Goal: Feedback & Contribution: Contribute content

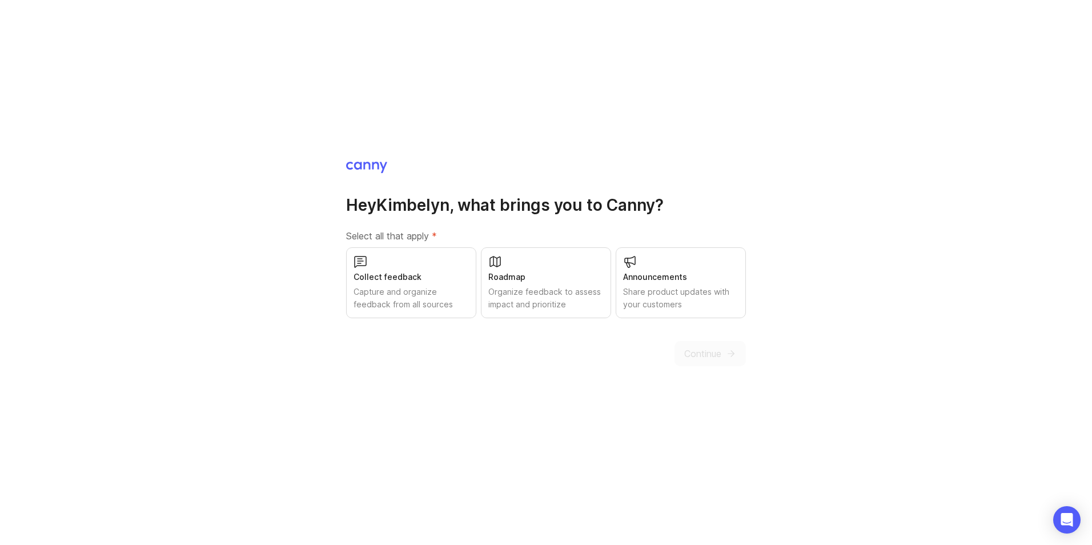
click at [424, 293] on div "Capture and organize feedback from all sources" at bounding box center [410, 297] width 115 height 25
click at [569, 275] on div "Roadmap" at bounding box center [545, 277] width 115 height 13
click at [662, 275] on div "Announcements" at bounding box center [680, 277] width 115 height 13
click at [734, 353] on icon "submit" at bounding box center [732, 354] width 3 height 6
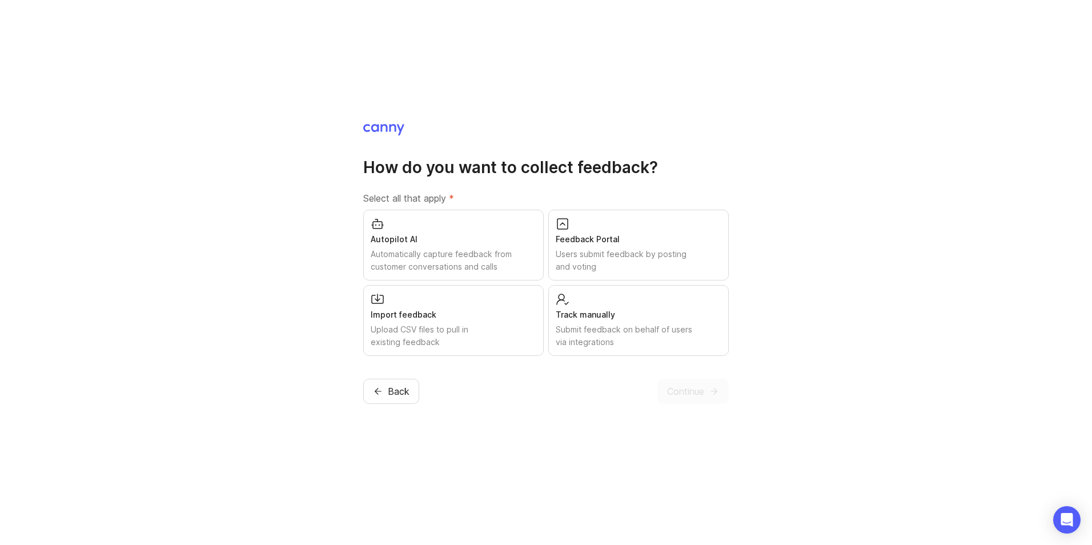
click at [482, 226] on div "Autopilot AI Automatically capture feedback from customer conversations and cal…" at bounding box center [453, 245] width 180 height 71
click at [671, 271] on div "Users submit feedback by posting and voting" at bounding box center [639, 260] width 166 height 25
click at [611, 336] on div "Submit feedback on behalf of users via integrations" at bounding box center [639, 335] width 166 height 25
click at [482, 336] on div "Upload CSV files to pull in existing feedback" at bounding box center [454, 335] width 166 height 25
click at [683, 406] on div "How do you want to collect feedback? Select all that apply * Autopilot AI Autom…" at bounding box center [546, 272] width 1092 height 545
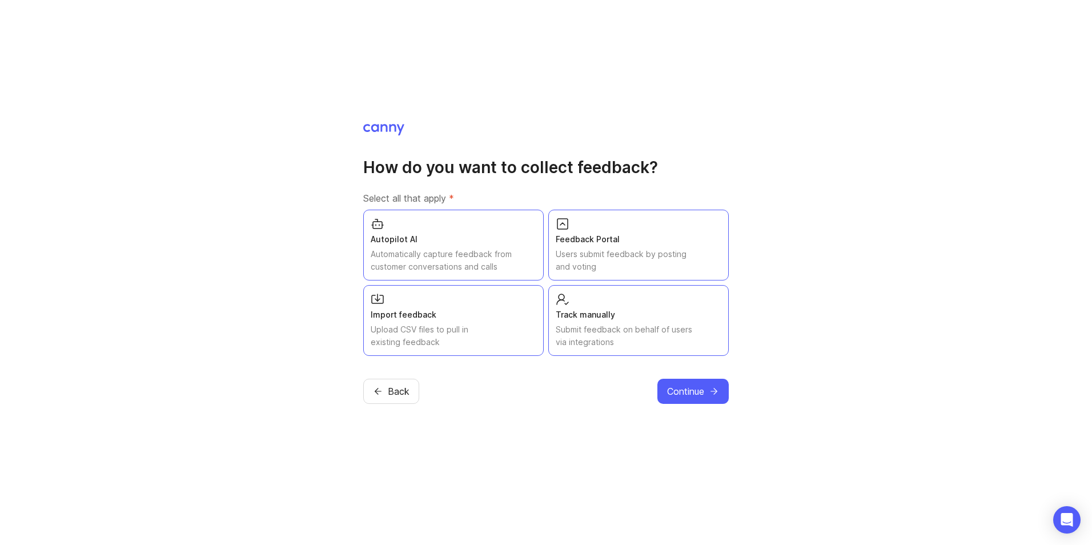
click at [692, 395] on span "Continue" at bounding box center [685, 391] width 37 height 14
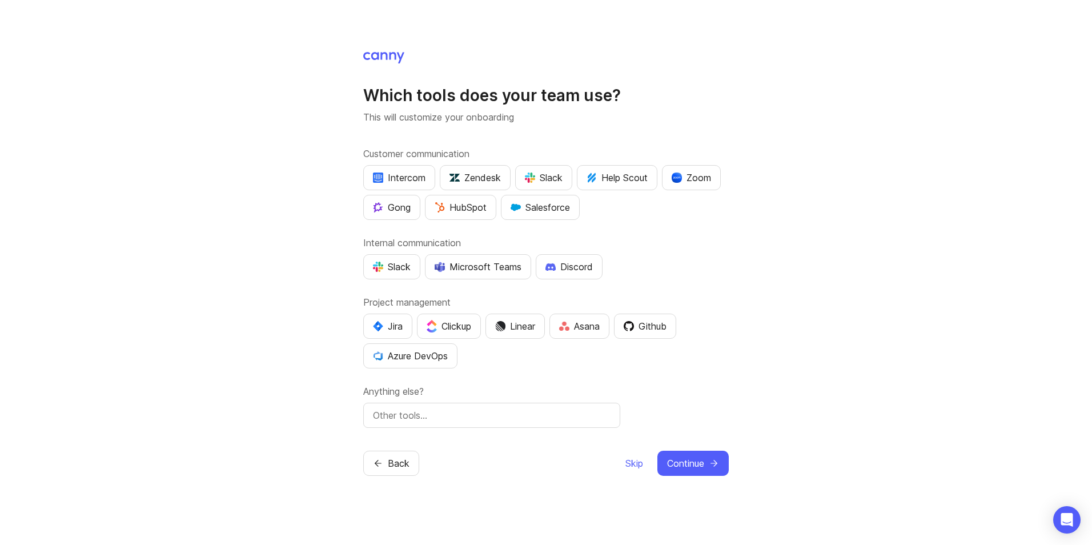
click at [461, 263] on div "Microsoft Teams" at bounding box center [478, 267] width 87 height 14
click at [385, 333] on button "Jira" at bounding box center [387, 325] width 49 height 25
click at [718, 465] on icon "submit" at bounding box center [714, 463] width 10 height 10
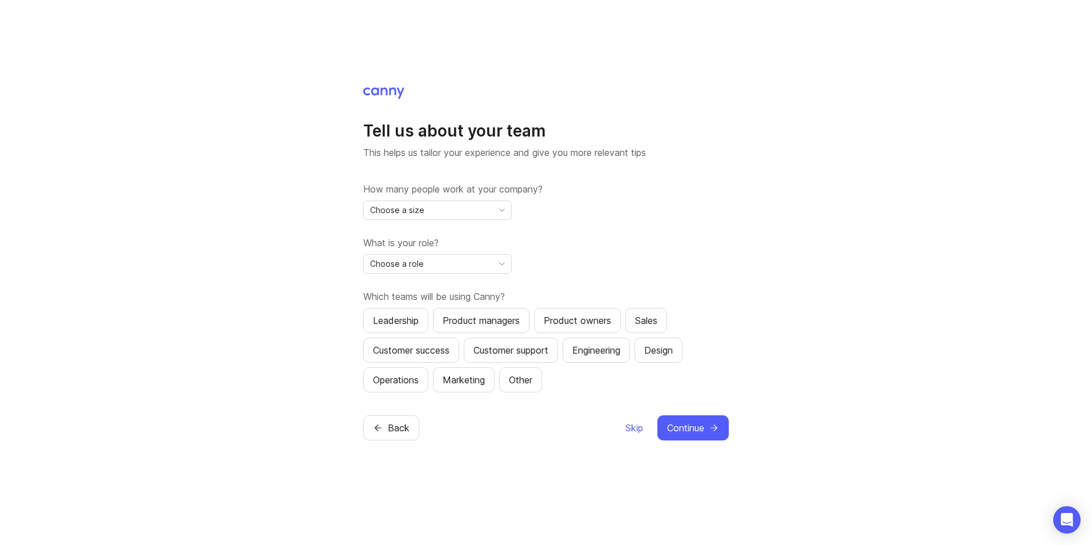
click at [433, 215] on div "Choose a size" at bounding box center [428, 210] width 129 height 18
click at [497, 266] on icon "toggle icon" at bounding box center [502, 263] width 18 height 9
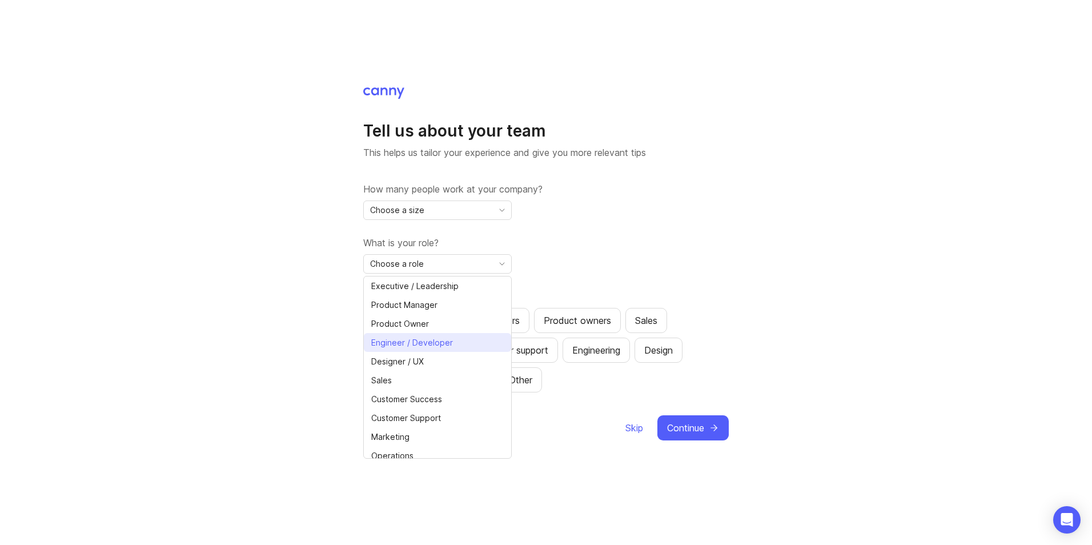
scroll to position [26, 0]
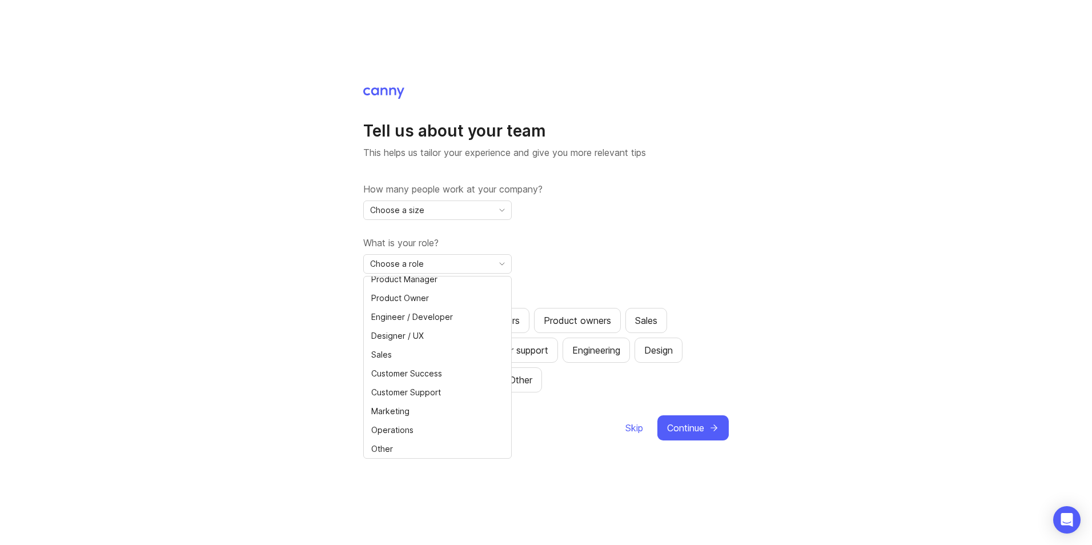
drag, startPoint x: 729, startPoint y: 224, endPoint x: 719, endPoint y: 226, distance: 9.8
click at [729, 224] on div "Tell us about your team This helps us tailor your experience and give you more …" at bounding box center [546, 272] width 1092 height 545
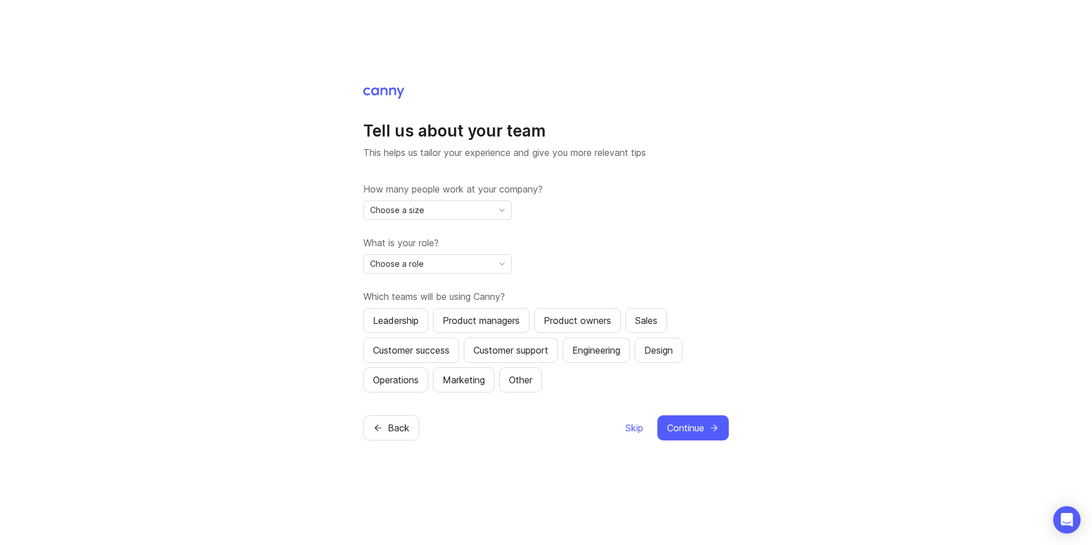
click at [421, 312] on button "Leadership" at bounding box center [395, 320] width 65 height 25
click at [470, 260] on div "Choose a role" at bounding box center [428, 264] width 129 height 18
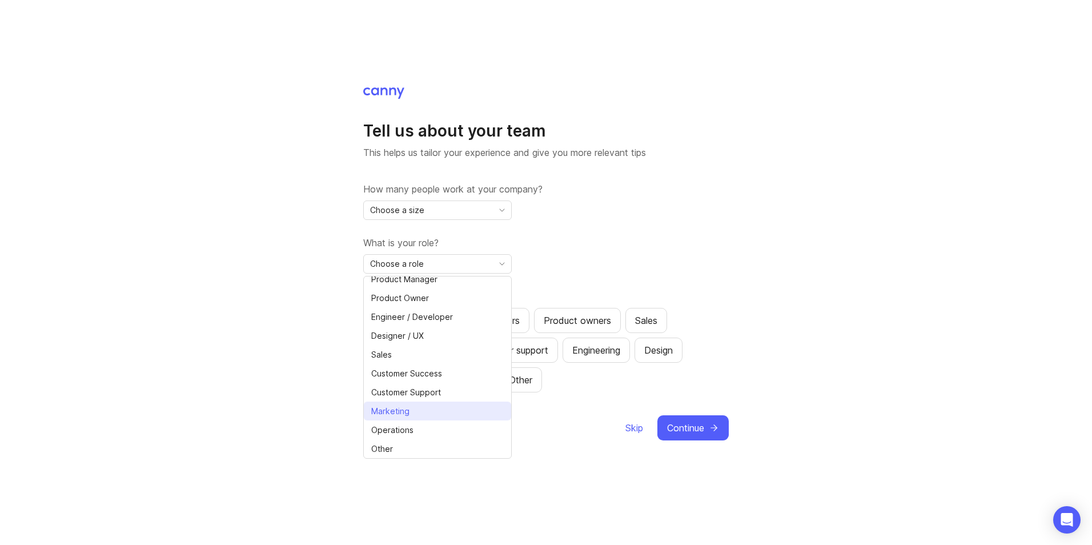
click at [434, 411] on li "Marketing" at bounding box center [437, 410] width 147 height 19
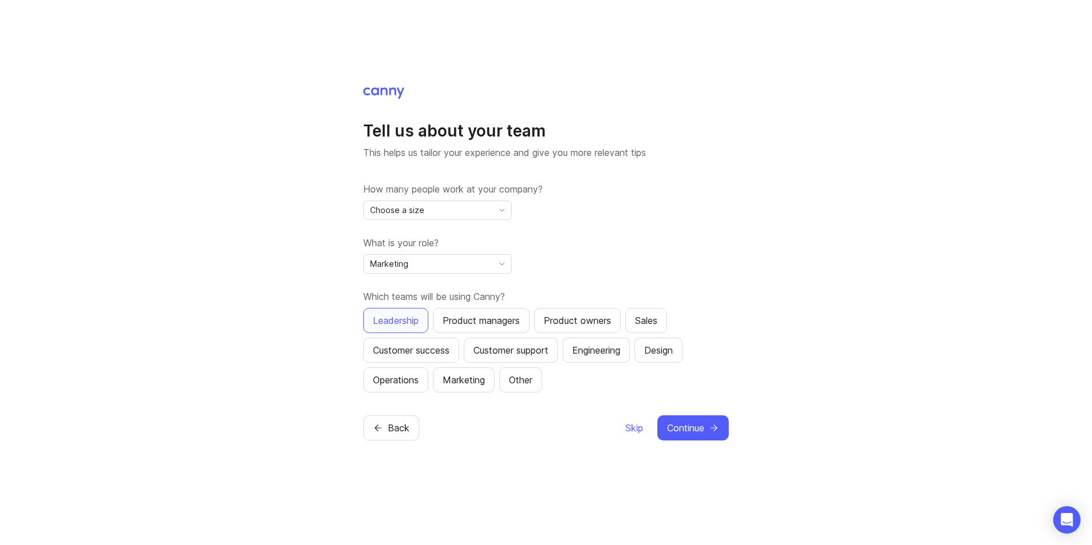
click at [599, 324] on div "Product owners" at bounding box center [577, 320] width 67 height 14
click at [492, 325] on div "Product managers" at bounding box center [481, 320] width 77 height 14
click at [400, 328] on button "Leadership" at bounding box center [395, 320] width 65 height 25
click at [502, 313] on div "Product managers" at bounding box center [481, 320] width 77 height 14
click at [568, 323] on div "Product owners" at bounding box center [577, 320] width 67 height 14
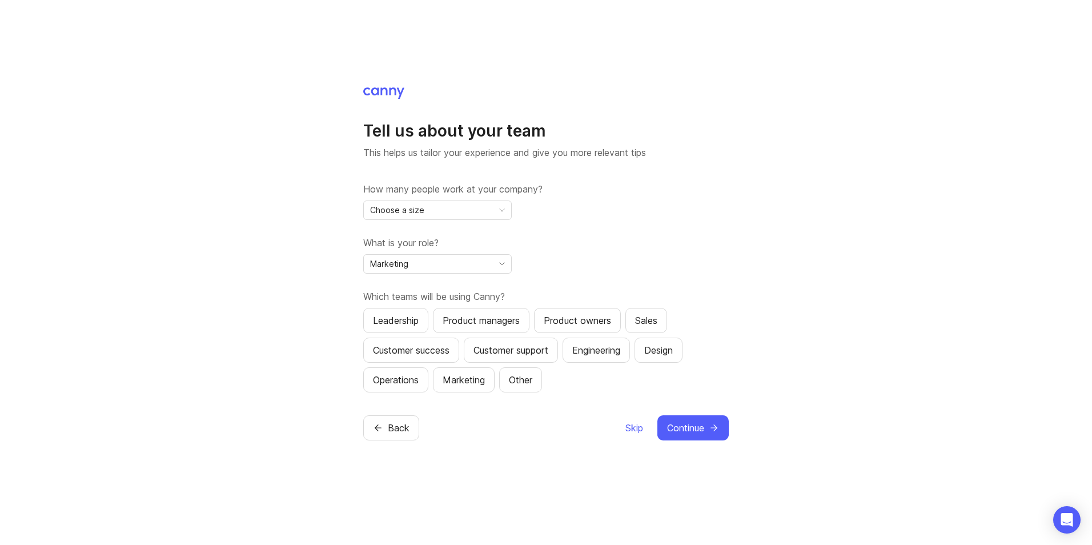
click at [635, 423] on span "Skip" at bounding box center [634, 428] width 18 height 14
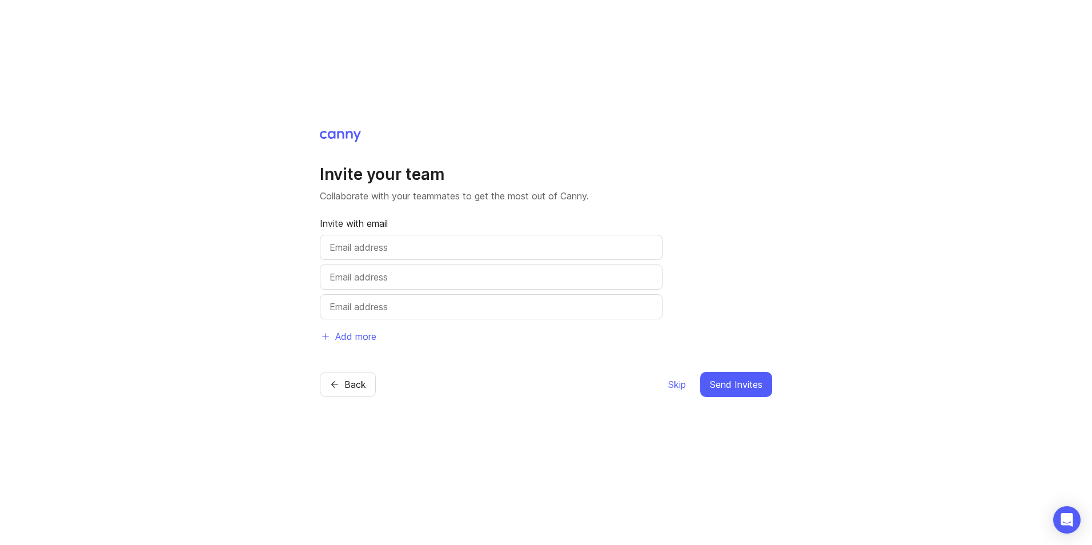
click at [676, 387] on span "Skip" at bounding box center [677, 384] width 18 height 14
click at [675, 382] on span "Skip" at bounding box center [677, 384] width 18 height 14
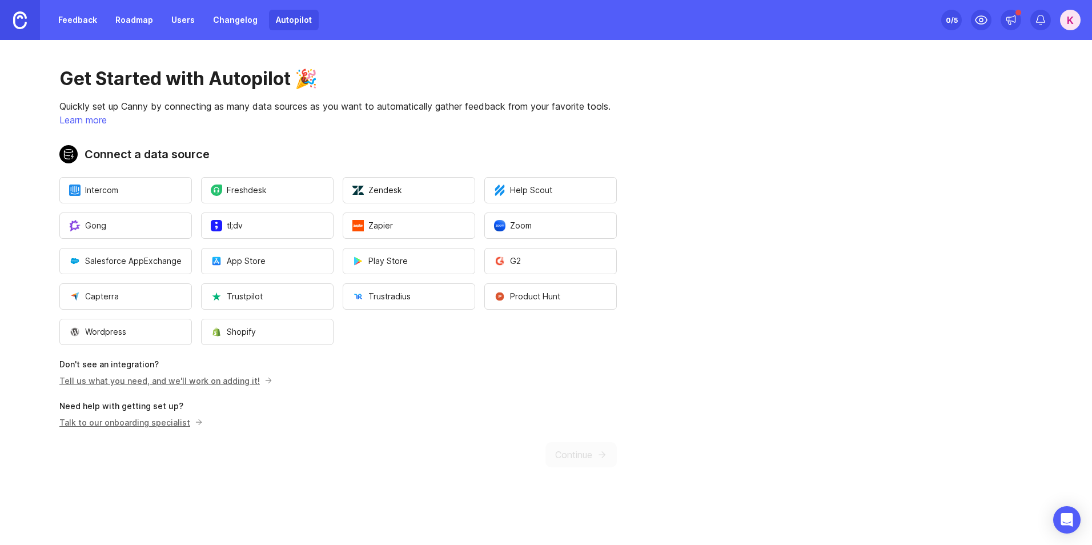
click at [213, 385] on link "Tell us what you need, and we'll work on adding it!" at bounding box center [164, 381] width 210 height 10
click at [1007, 18] on icon at bounding box center [1011, 19] width 9 height 7
click at [947, 18] on div "0 /5" at bounding box center [952, 20] width 12 height 16
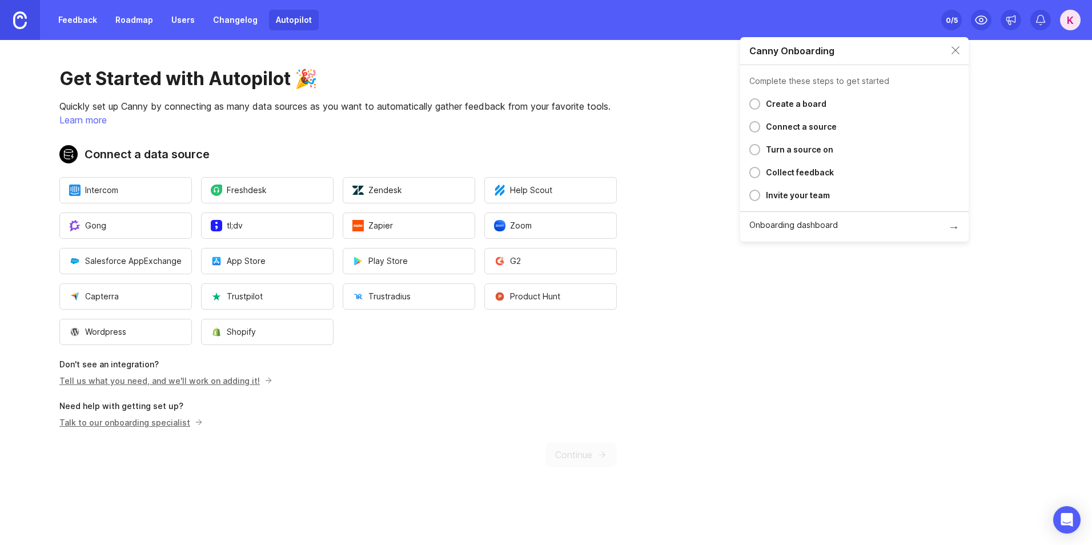
click at [947, 18] on div "0 /5" at bounding box center [952, 20] width 12 height 16
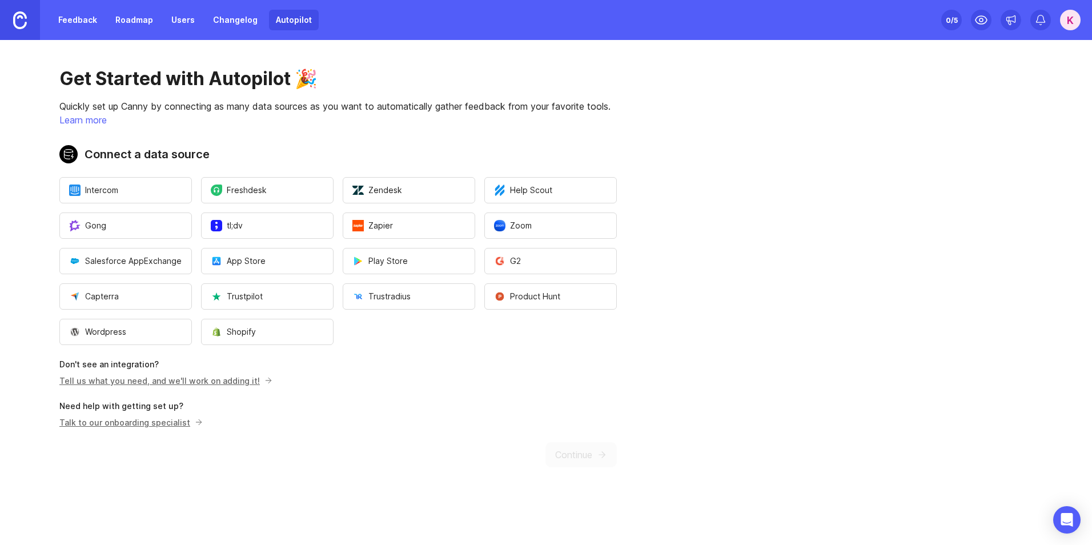
click at [201, 379] on link "Tell us what you need, and we'll work on adding it!" at bounding box center [164, 381] width 210 height 10
click at [586, 236] on button "Zoom" at bounding box center [550, 225] width 132 height 26
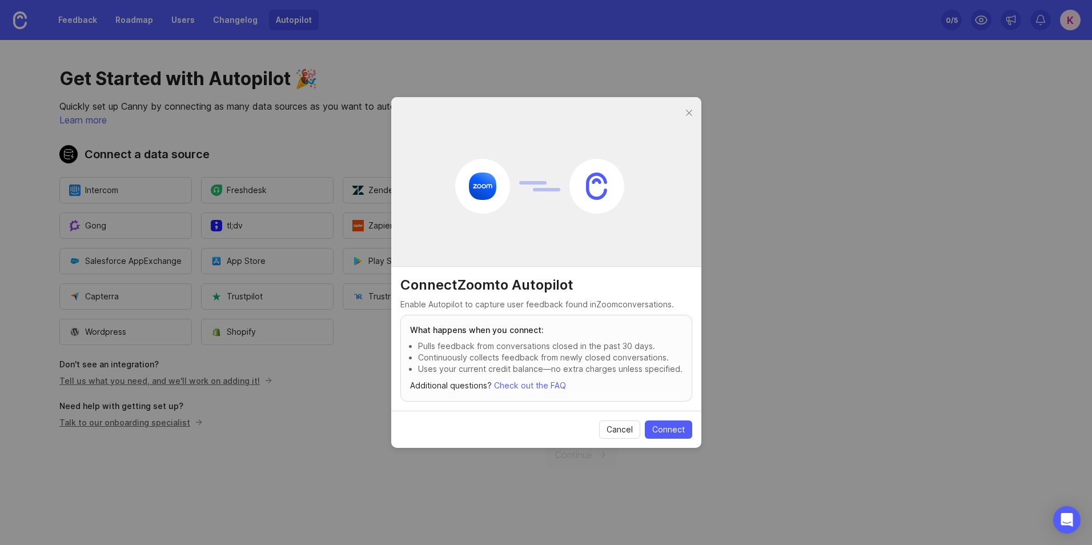
click at [682, 115] on div at bounding box center [688, 113] width 13 height 14
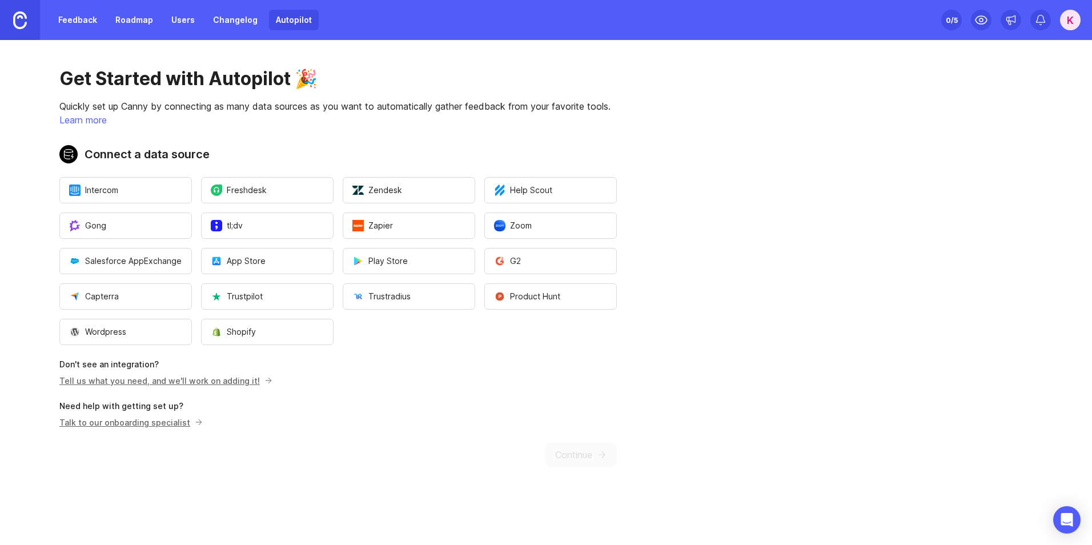
click at [187, 383] on link "Tell us what you need, and we'll work on adding it!" at bounding box center [164, 381] width 210 height 10
click at [90, 12] on link "Feedback" at bounding box center [77, 20] width 53 height 21
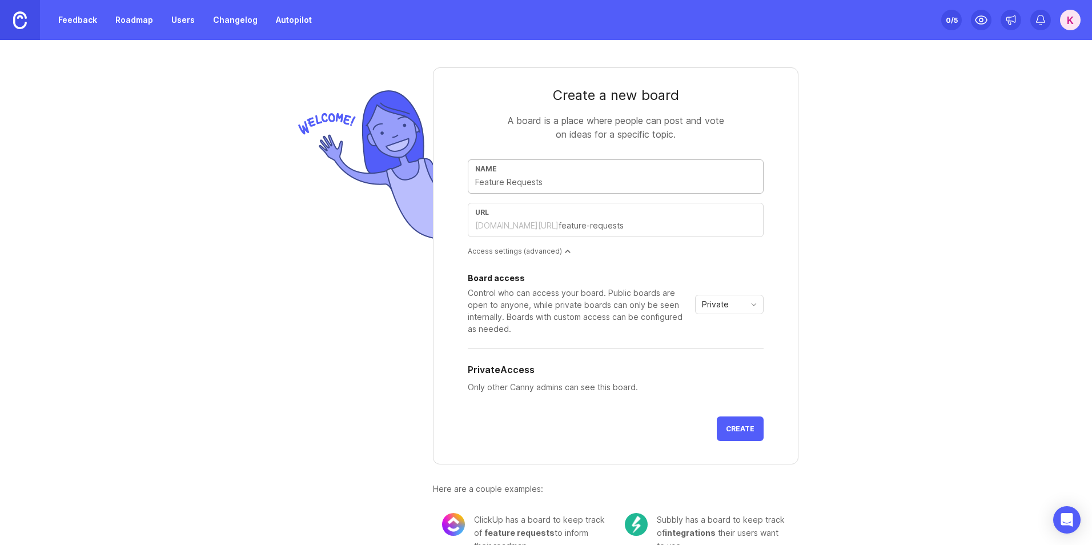
type input "i"
type input "in"
type input "inF"
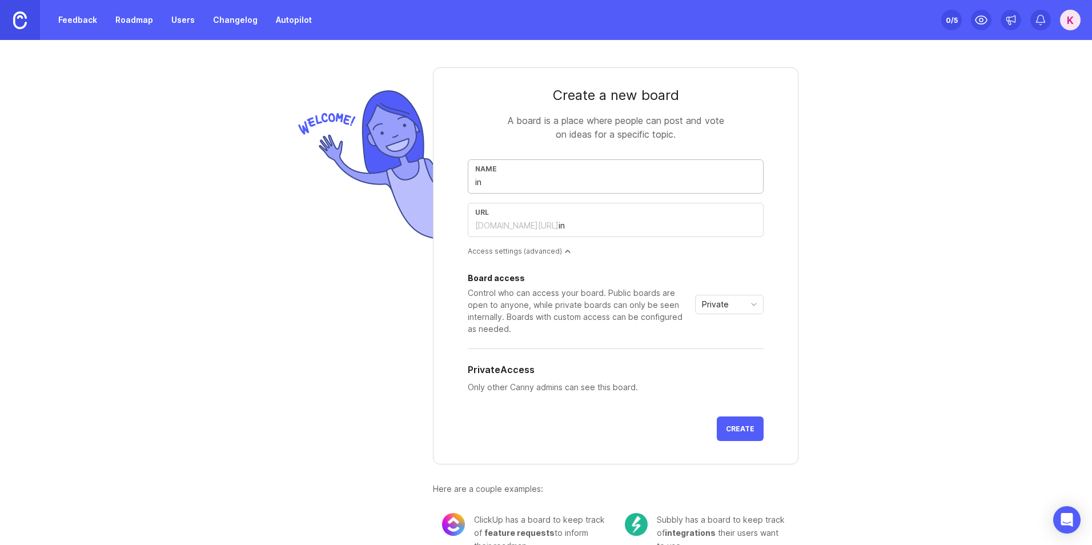
type input "inf"
type input "inFO"
type input "info"
type input "inFOR"
type input "infor"
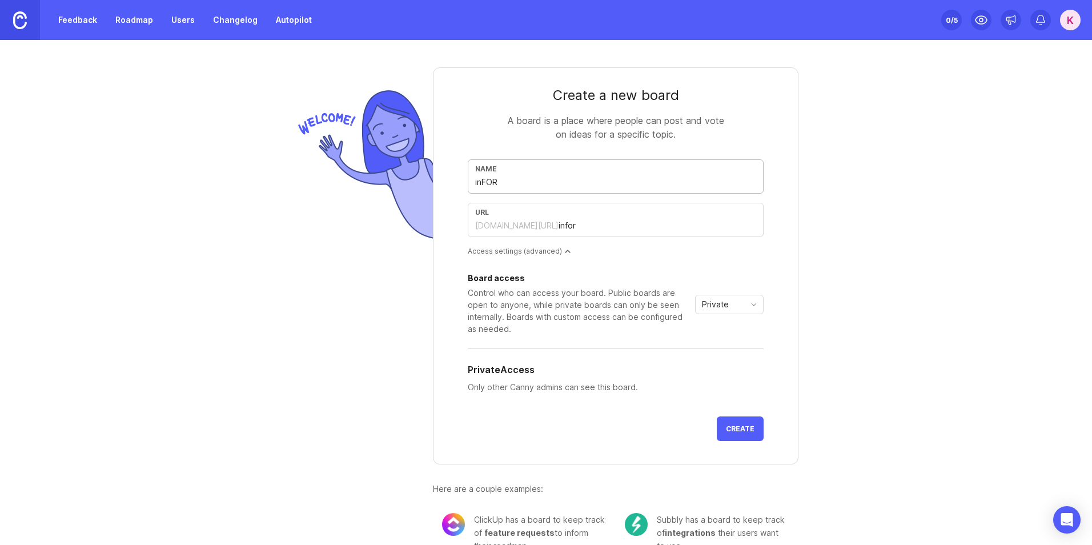
type input "inFORM"
type input "inform"
type input "inFORM c"
type input "inform-c"
type input "inFORM co"
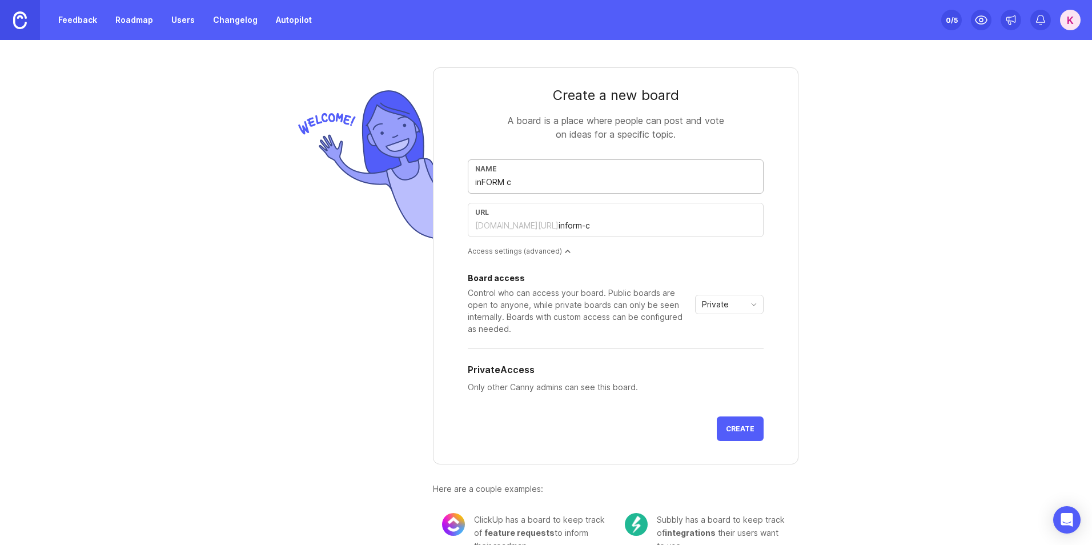
type input "inform-co"
type input "inFORM co c"
type input "inform-co-c"
type input "inFORM co cr"
type input "inform-co-cr"
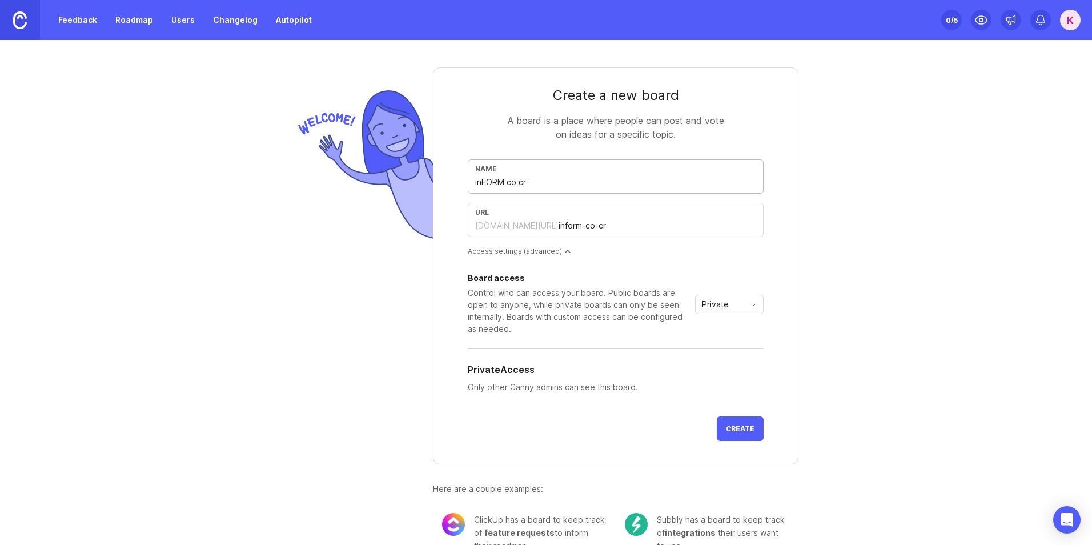
type input "inFORM co cre"
type input "inform-co-cre"
type input "inFORM co crea"
type input "inform-co-crea"
type input "inFORM co creat"
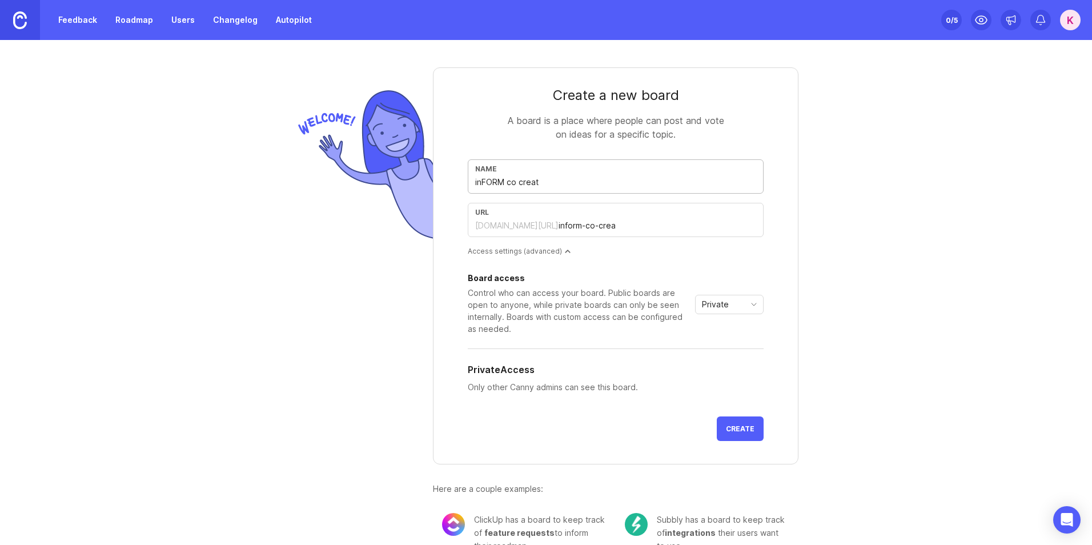
type input "inform-co-creat"
type input "inFORM co creati"
type input "inform-co-creati"
type input "inFORM co creatio"
type input "inform-co-creatio"
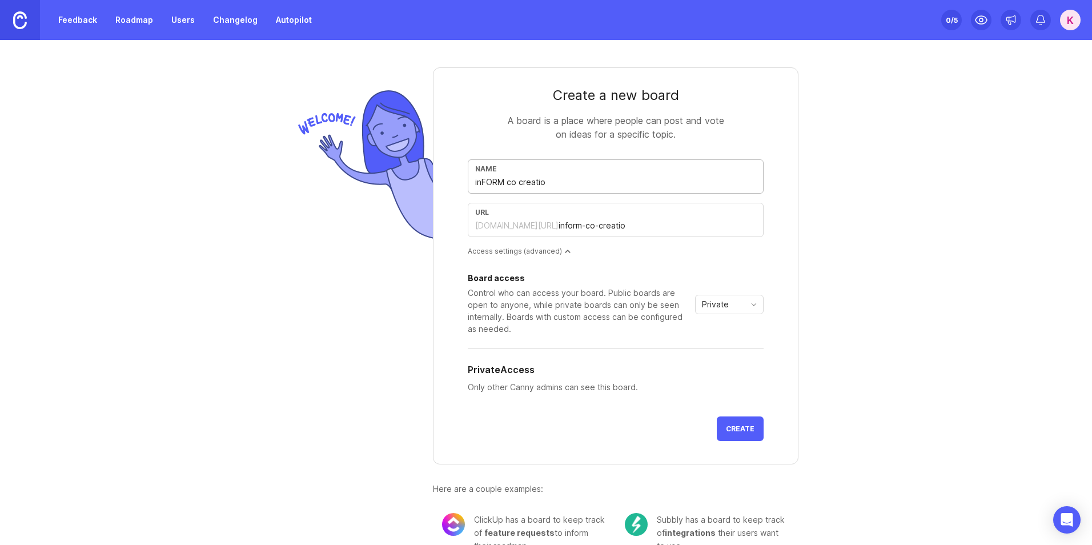
type input "inFORM co creation"
type input "inform-co-creation"
type input "inFORM co creation c"
type input "inform-co-creation-c"
type input "inFORM co creation cy"
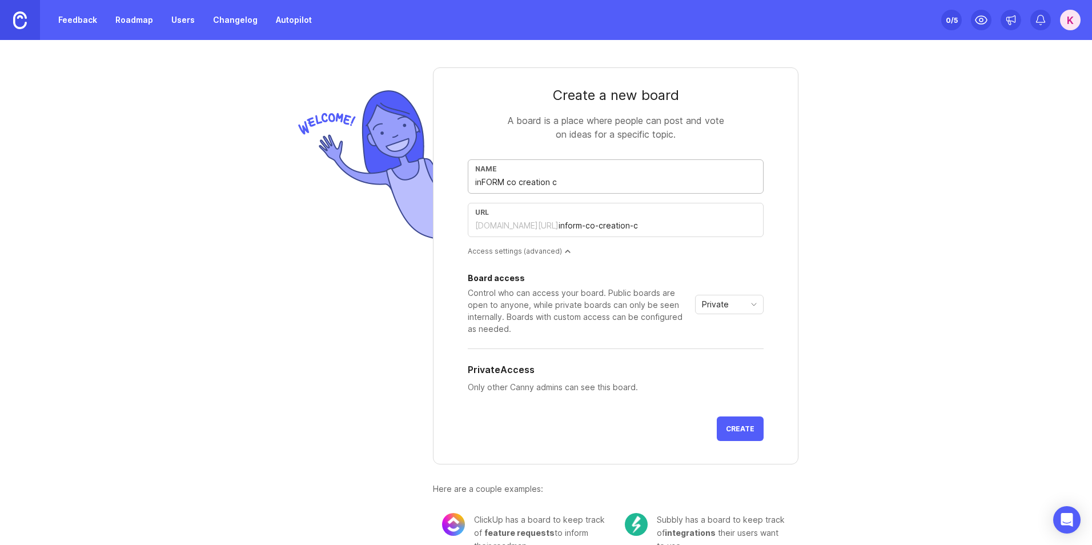
type input "inform-co-creation-cy"
type input "inFORM co creation cyc"
type input "inform-co-creation-cyc"
type input "inFORM co creation cycl"
type input "inform-co-creation-cycl"
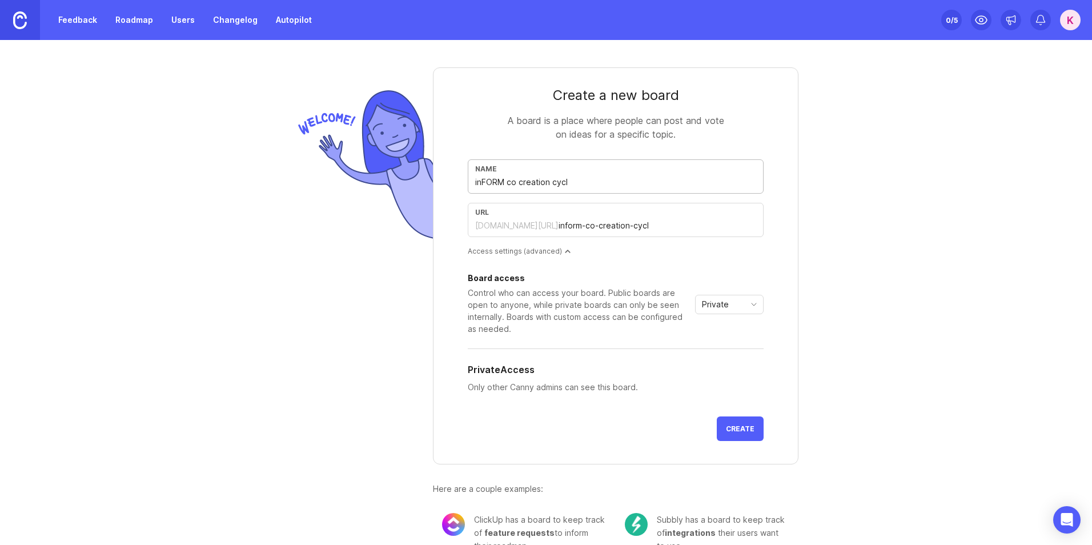
type input "inFORM co creation cycle"
type input "inform-co-creation-cycle"
type input "inFORM co creation cycle 2"
type input "inform-co-creation-cycle-2"
type input "inFORM co creation cycle 2"
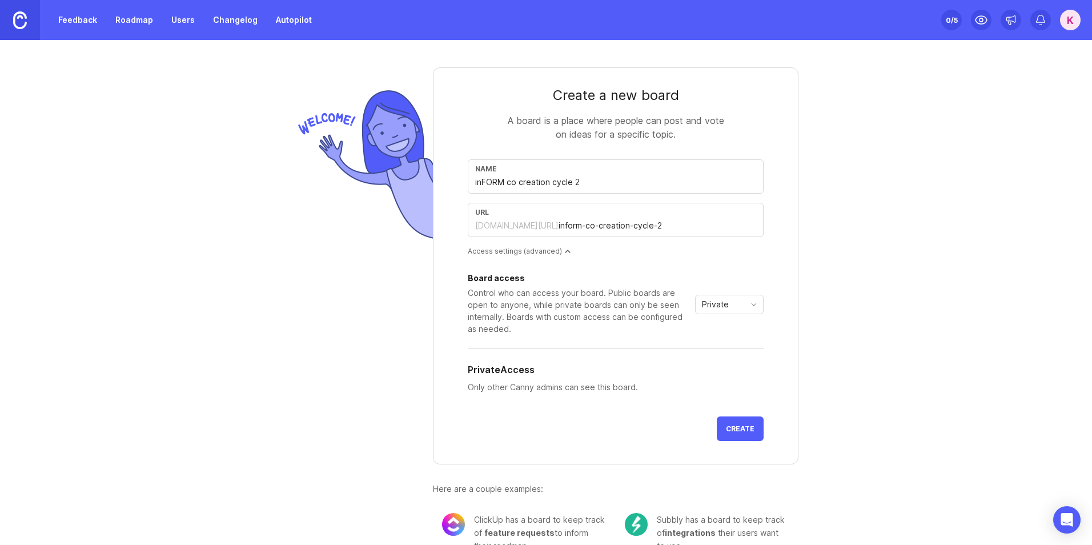
click at [712, 303] on span "Private" at bounding box center [715, 304] width 27 height 13
click at [722, 363] on span "Custom" at bounding box center [713, 364] width 29 height 13
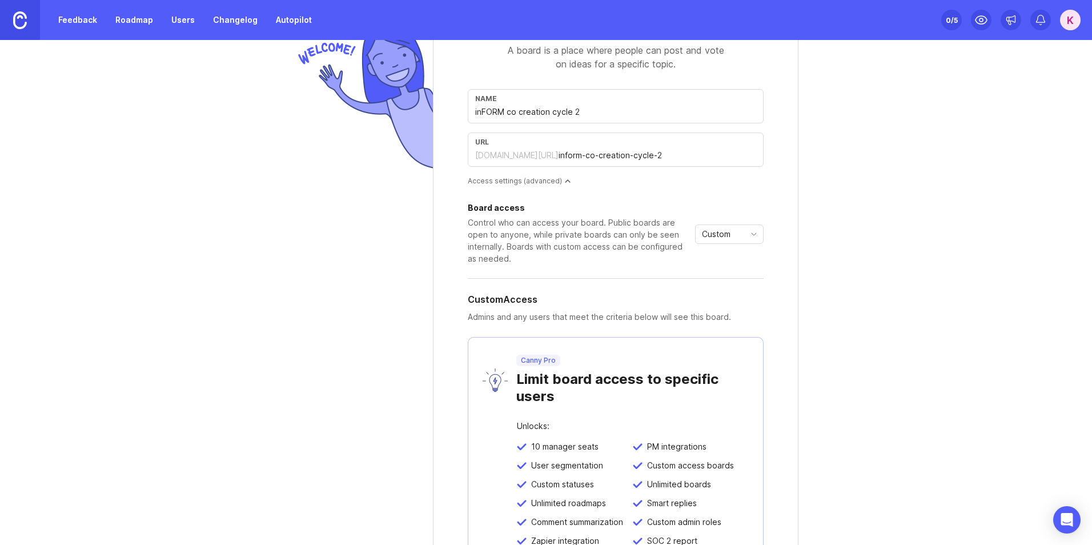
scroll to position [36, 0]
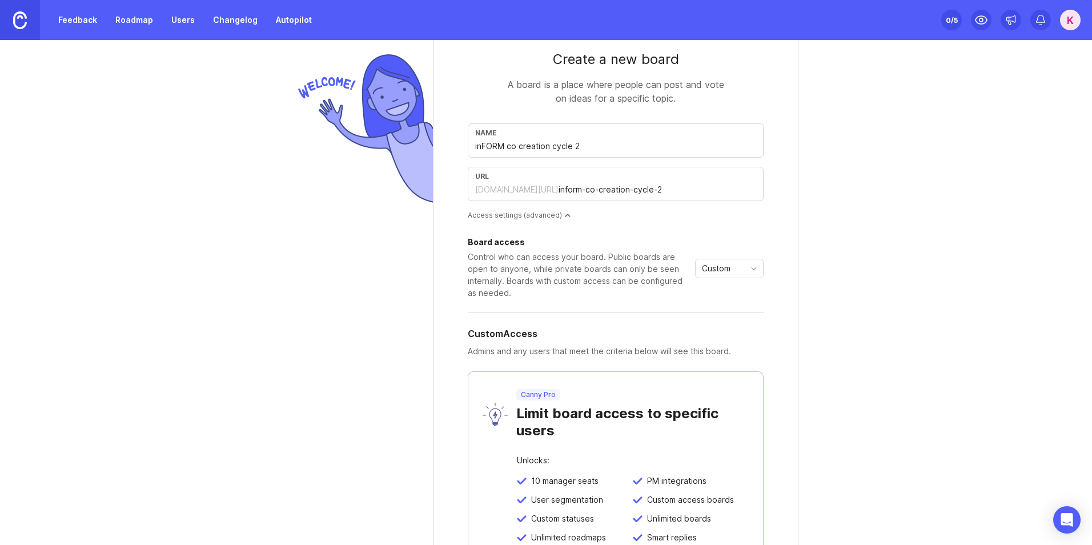
click at [706, 257] on div "Board access Control who can access your board. Public boards are open to anyon…" at bounding box center [616, 268] width 296 height 61
click at [707, 263] on span "Custom" at bounding box center [716, 268] width 29 height 13
click at [719, 288] on span "Private" at bounding box center [712, 290] width 27 height 13
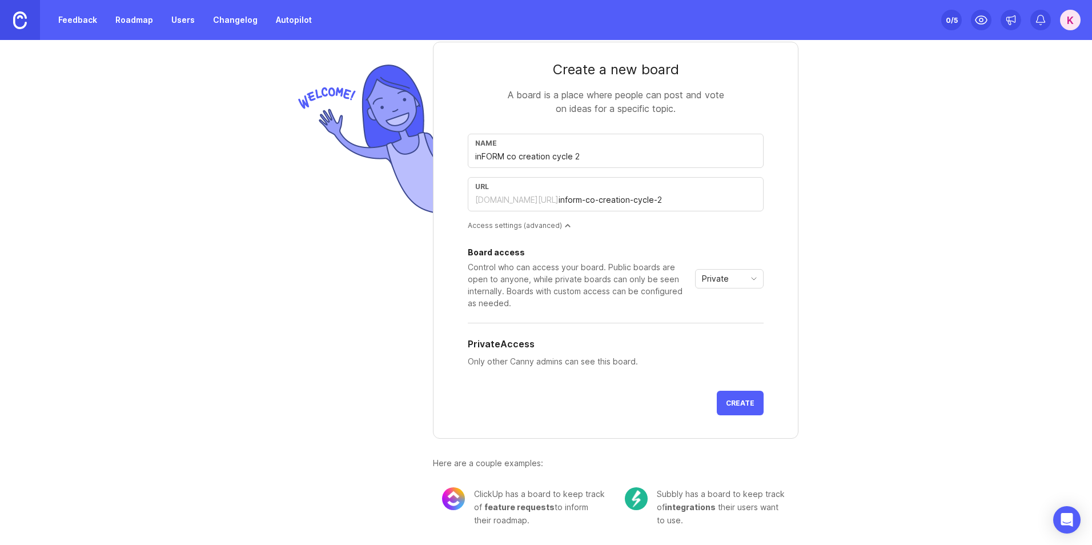
click at [730, 280] on div "Private" at bounding box center [719, 279] width 49 height 18
click at [727, 325] on li "Public" at bounding box center [724, 319] width 67 height 19
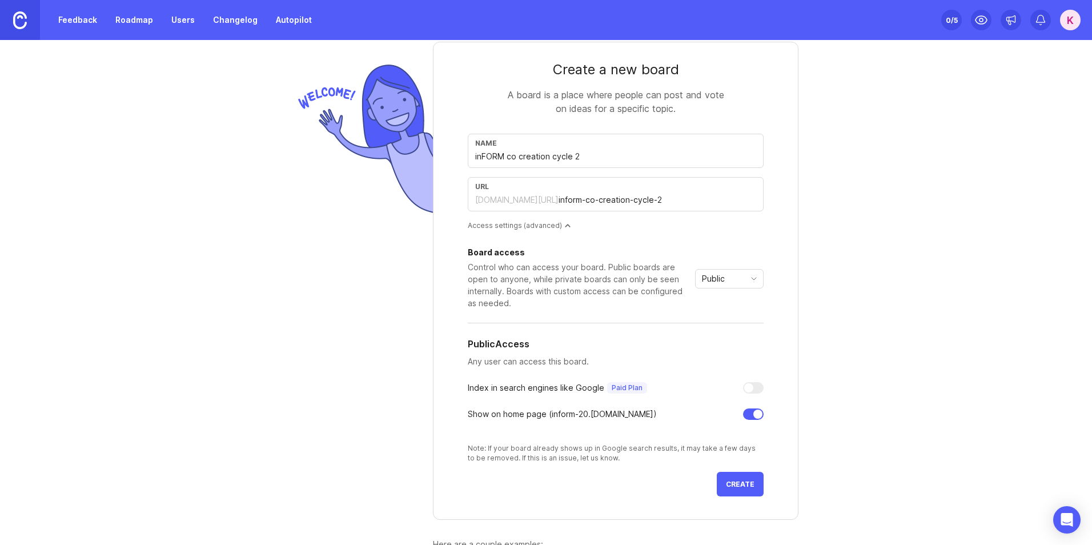
scroll to position [36, 0]
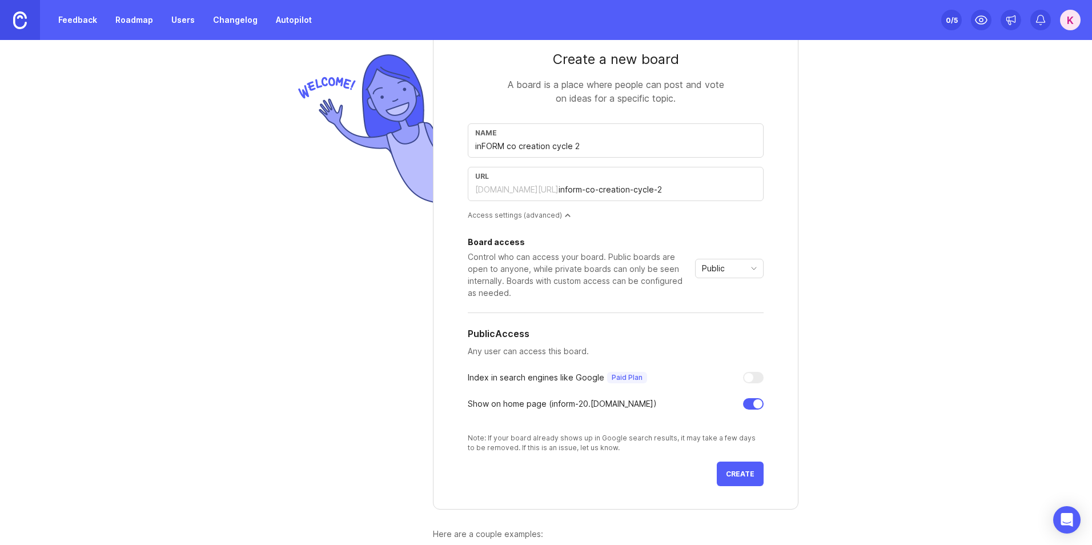
click at [738, 461] on form "Create a new board A board is a place where people can post and vote on ideas f…" at bounding box center [615, 270] width 365 height 478
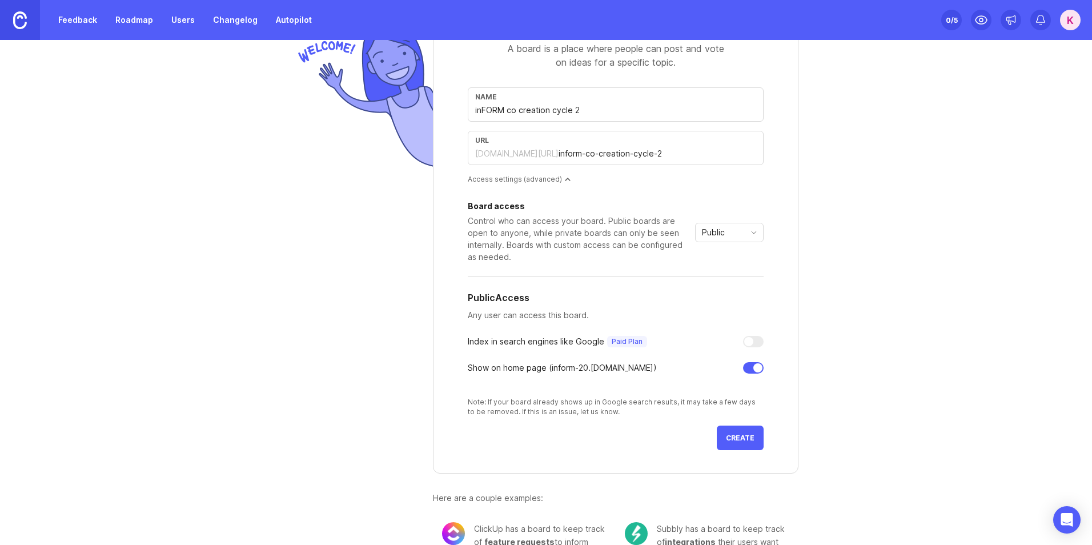
scroll to position [107, 0]
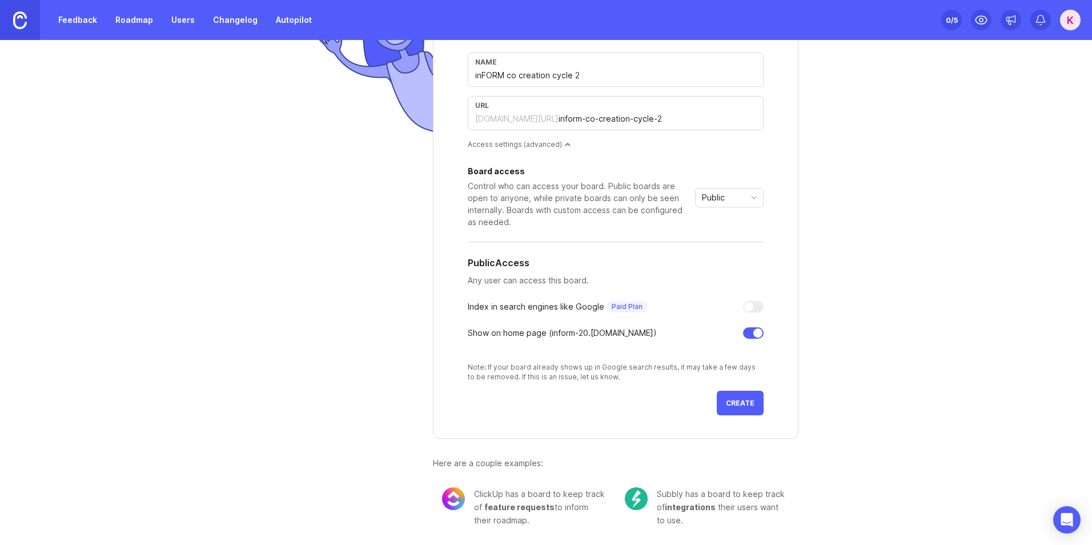
click at [742, 397] on button "Create" at bounding box center [740, 403] width 47 height 25
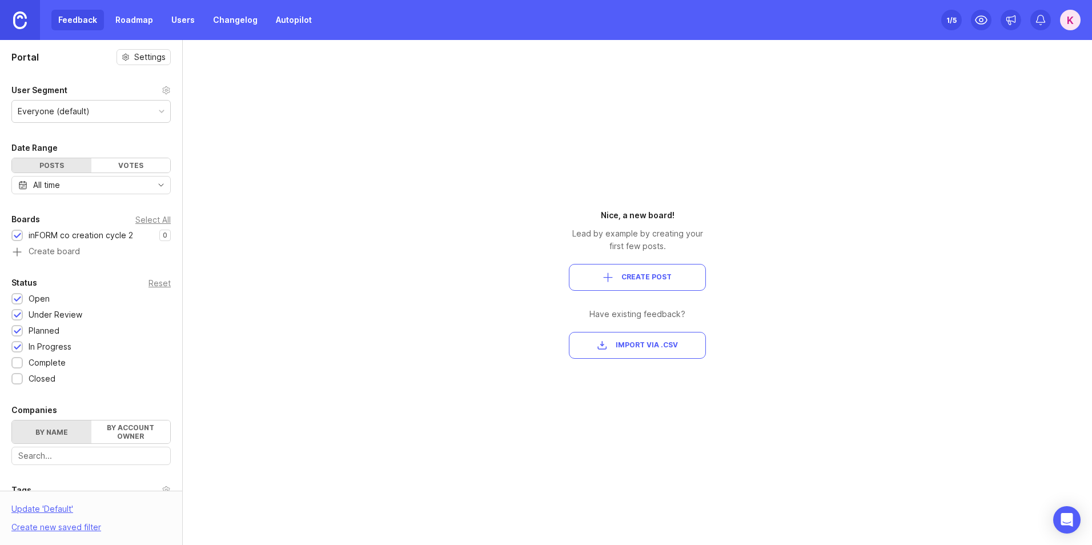
click at [120, 112] on div "Everyone (default)" at bounding box center [91, 111] width 158 height 22
click at [136, 162] on div "Votes" at bounding box center [130, 165] width 79 height 14
click at [57, 156] on div "Date Range Posts Votes All time" at bounding box center [91, 167] width 182 height 53
click at [57, 159] on div "Posts" at bounding box center [51, 165] width 79 height 14
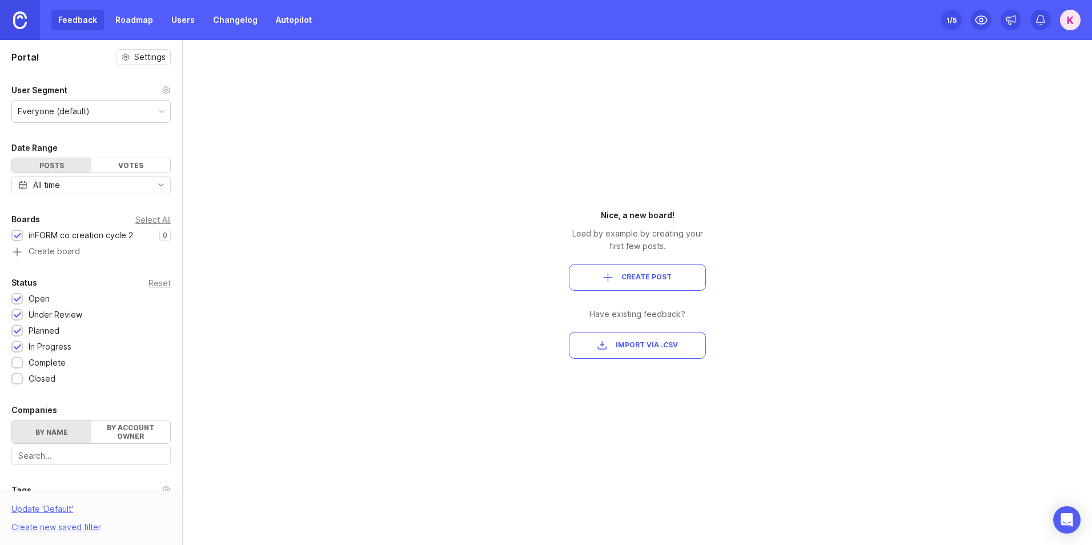
click at [118, 180] on div "All time" at bounding box center [90, 185] width 159 height 18
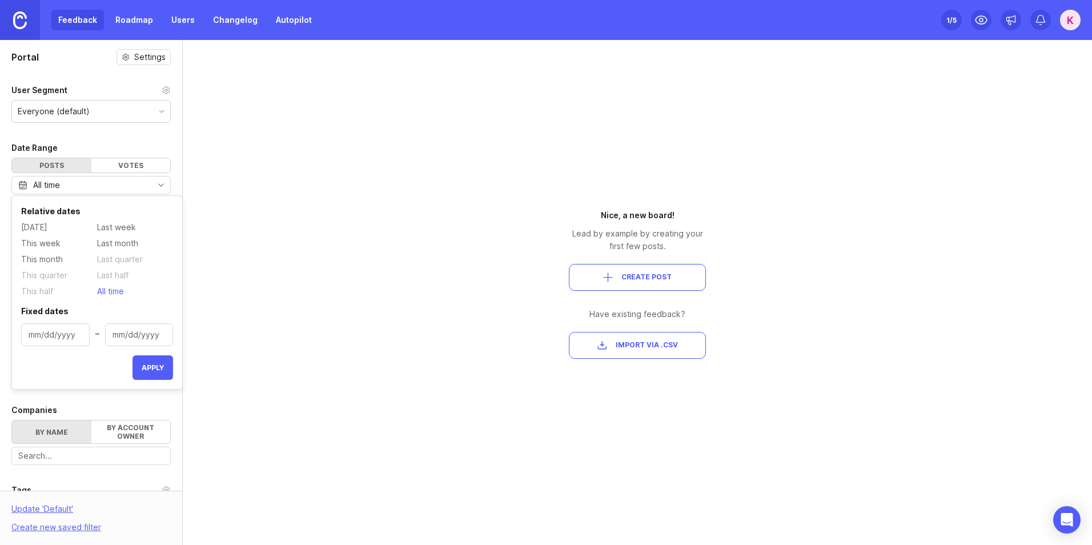
click at [118, 180] on div "All time" at bounding box center [90, 185] width 159 height 18
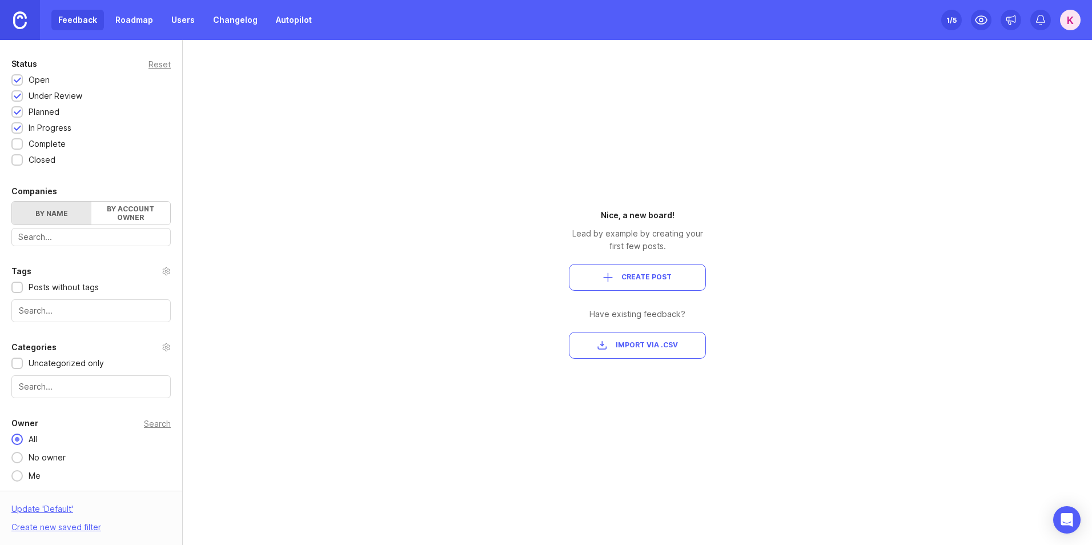
scroll to position [219, 0]
click at [623, 276] on span "Create Post" at bounding box center [646, 277] width 50 height 10
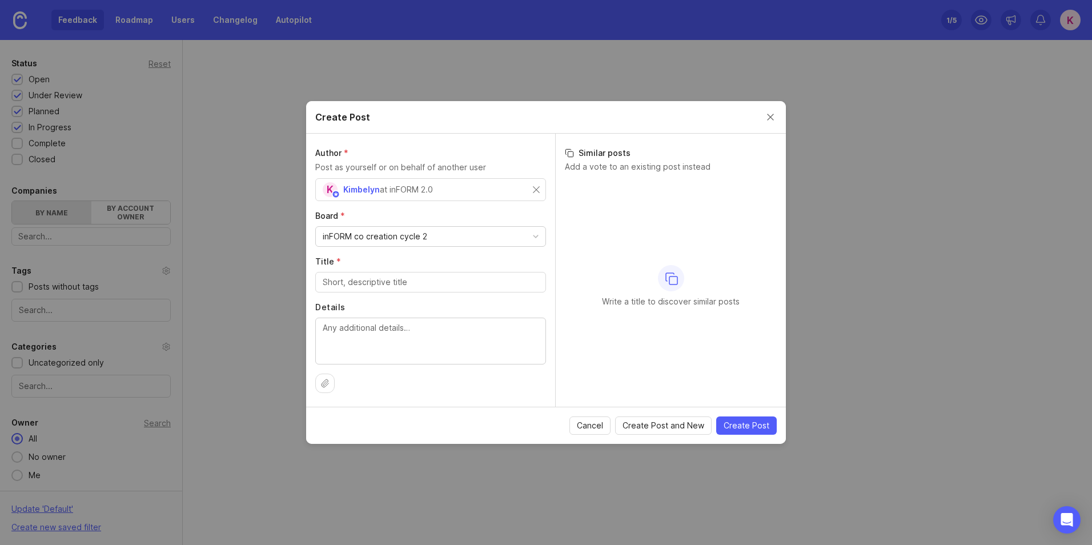
click at [450, 238] on div "inFORM co creation cycle 2" at bounding box center [431, 236] width 230 height 19
click at [438, 295] on div "Author * Post as yourself or on behalf of another user K Kimbelyn at inFORM 2.0…" at bounding box center [430, 270] width 249 height 273
click at [455, 281] on input "Title *" at bounding box center [431, 282] width 216 height 13
type input "Feedback Template"
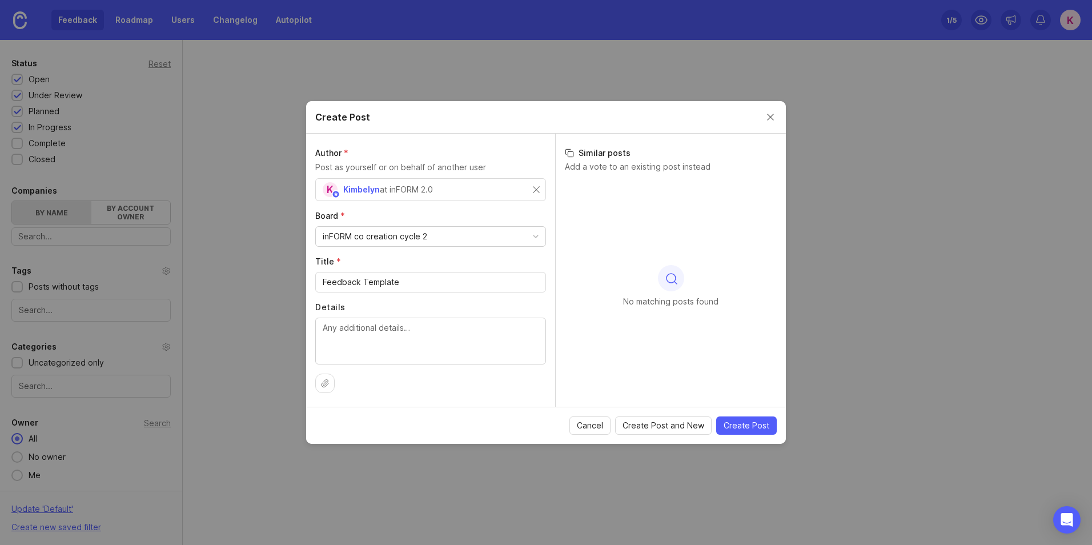
click at [759, 426] on span "Create Post" at bounding box center [746, 425] width 46 height 11
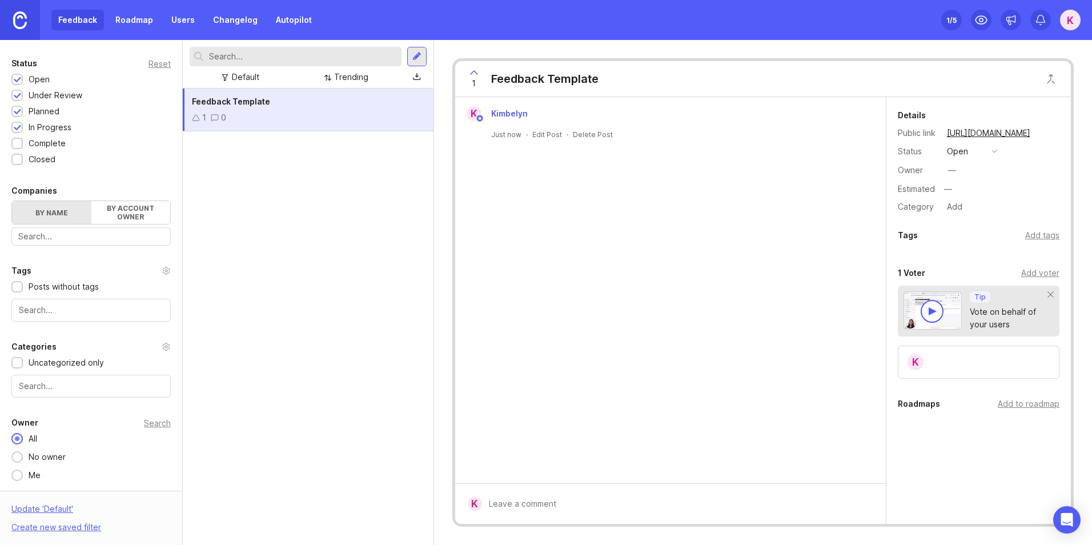
click at [562, 78] on div "Feedback Template" at bounding box center [544, 79] width 107 height 16
click at [419, 56] on div at bounding box center [416, 56] width 9 height 10
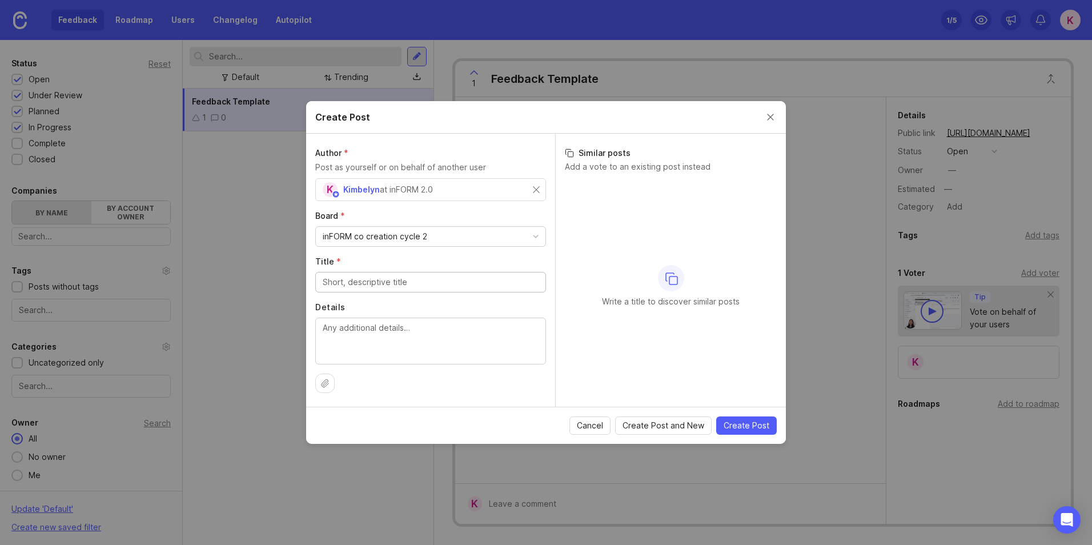
click at [773, 111] on button "Close create post modal" at bounding box center [770, 117] width 13 height 13
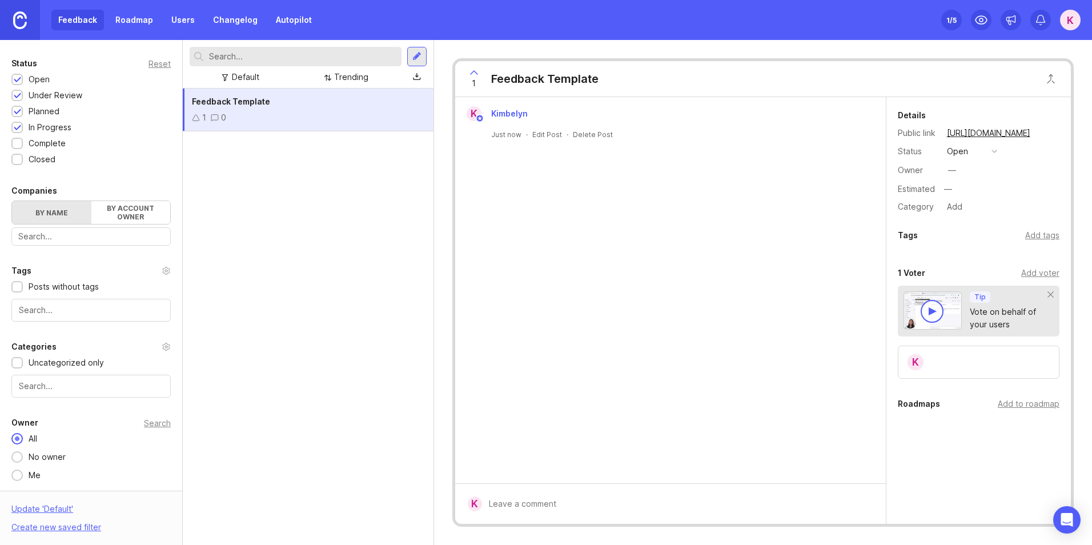
click at [364, 114] on div "1 0" at bounding box center [308, 117] width 232 height 13
drag, startPoint x: 364, startPoint y: 114, endPoint x: 333, endPoint y: 142, distance: 42.1
click at [333, 142] on div "Feedback Template 1 0" at bounding box center [308, 317] width 251 height 456
click at [222, 120] on div "0" at bounding box center [223, 117] width 5 height 13
click at [473, 66] on icon at bounding box center [474, 73] width 14 height 14
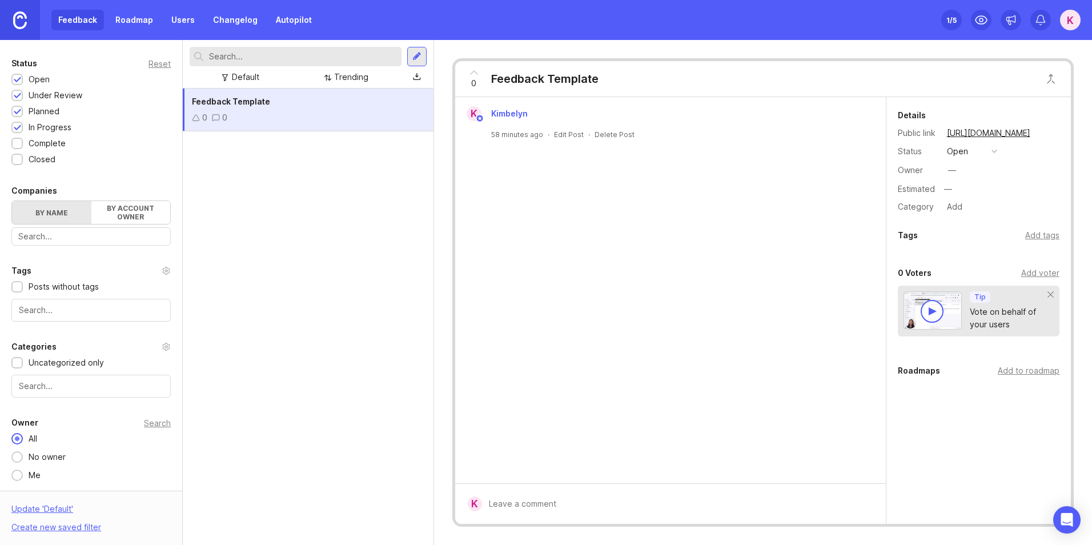
drag, startPoint x: 470, startPoint y: 67, endPoint x: 482, endPoint y: 74, distance: 13.8
click at [470, 67] on icon at bounding box center [474, 73] width 14 height 14
click at [477, 77] on icon at bounding box center [474, 73] width 14 height 14
click at [975, 156] on button "open" at bounding box center [971, 151] width 57 height 15
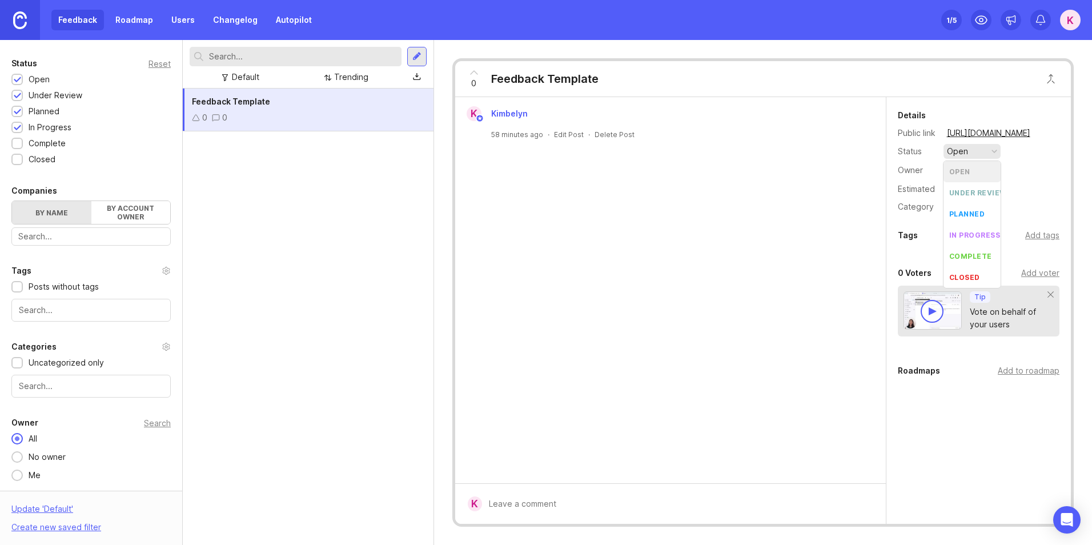
click at [975, 156] on button "open" at bounding box center [971, 151] width 57 height 15
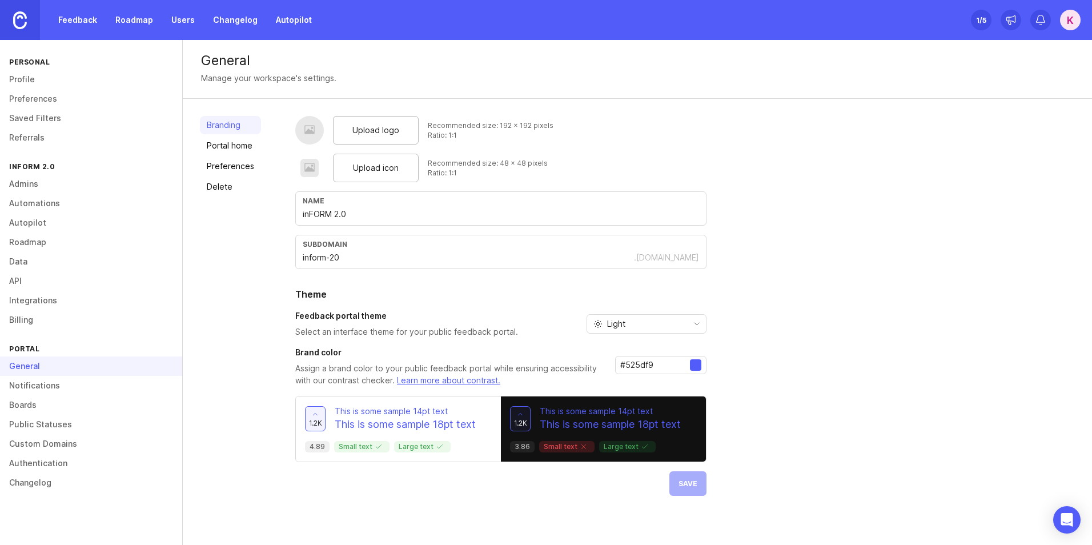
click at [72, 391] on link "Notifications" at bounding box center [91, 385] width 182 height 19
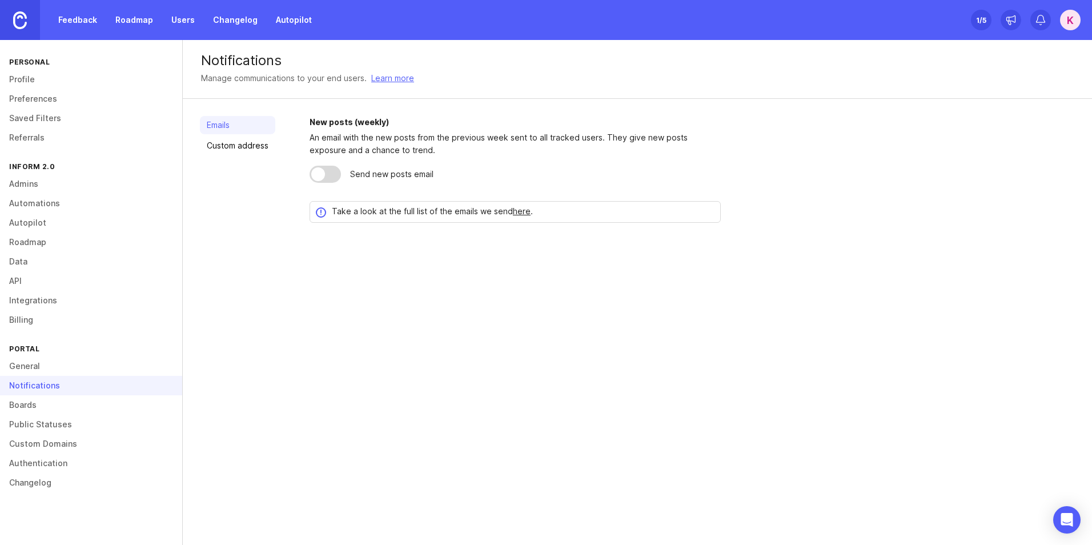
click at [66, 402] on link "Boards" at bounding box center [91, 404] width 182 height 19
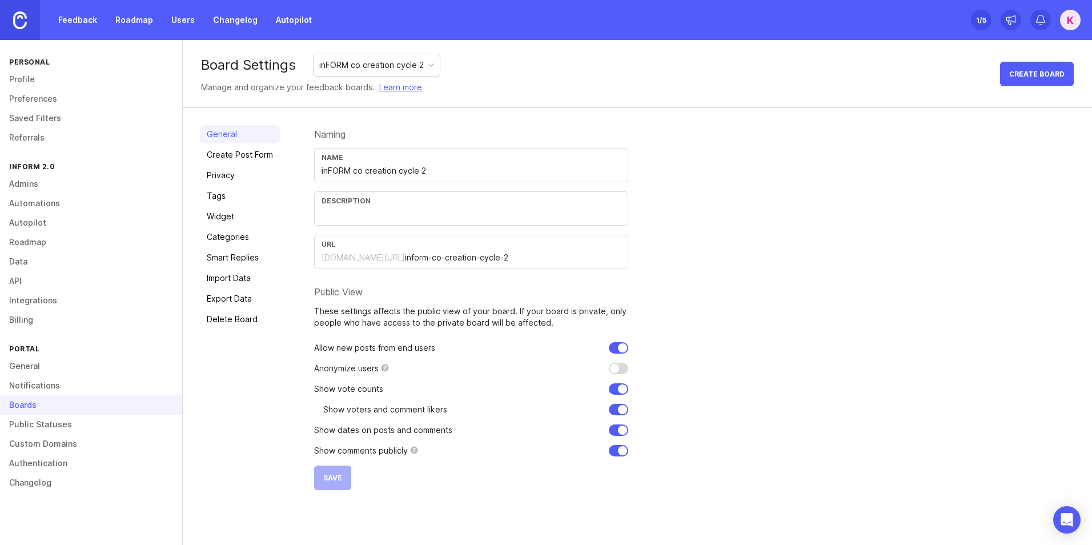
click at [70, 429] on link "Public Statuses" at bounding box center [91, 424] width 182 height 19
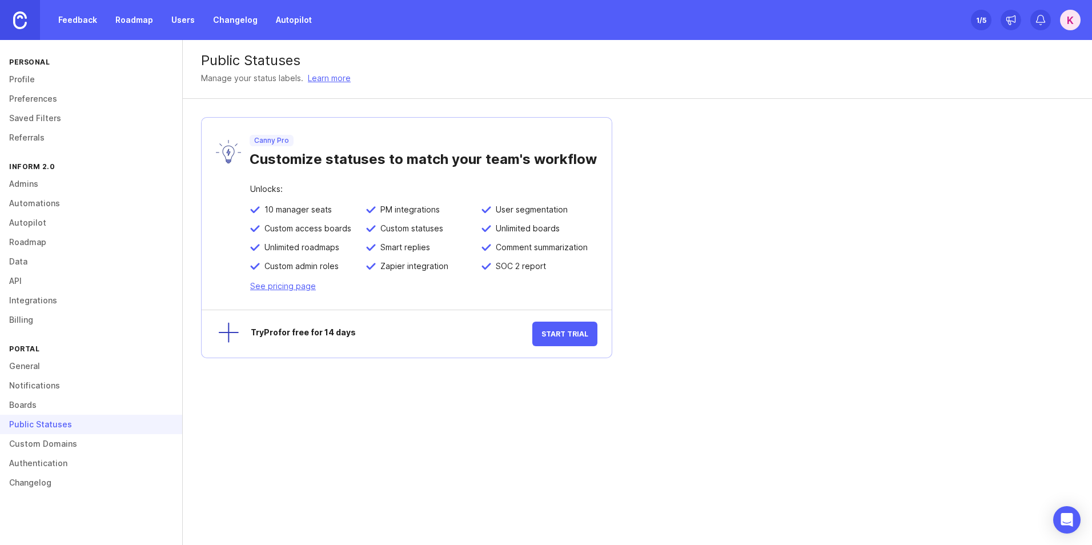
click at [68, 419] on div "Public Statuses" at bounding box center [91, 424] width 182 height 19
click at [75, 412] on link "Boards" at bounding box center [91, 404] width 182 height 19
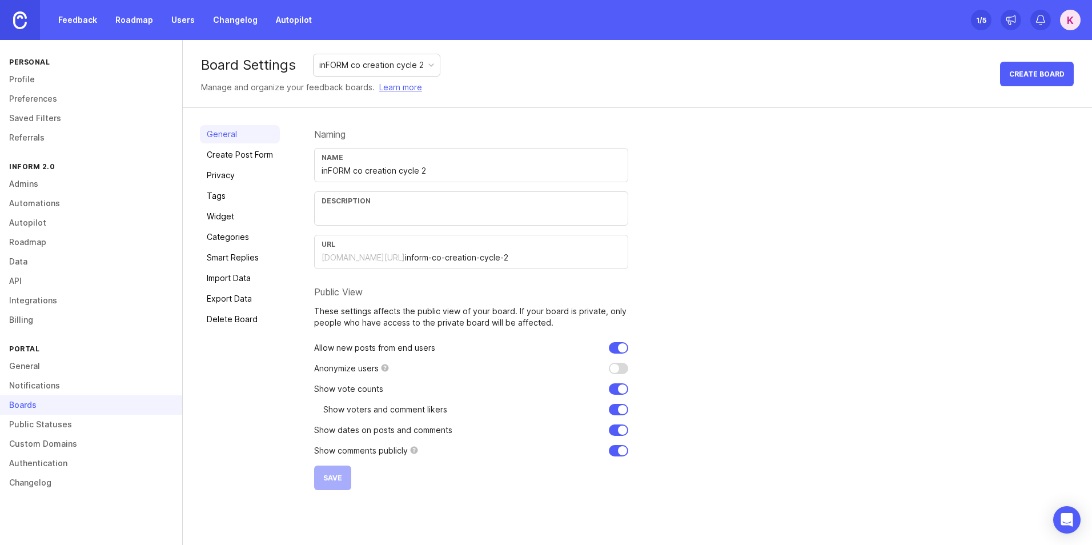
click at [70, 26] on link "Feedback" at bounding box center [77, 20] width 53 height 21
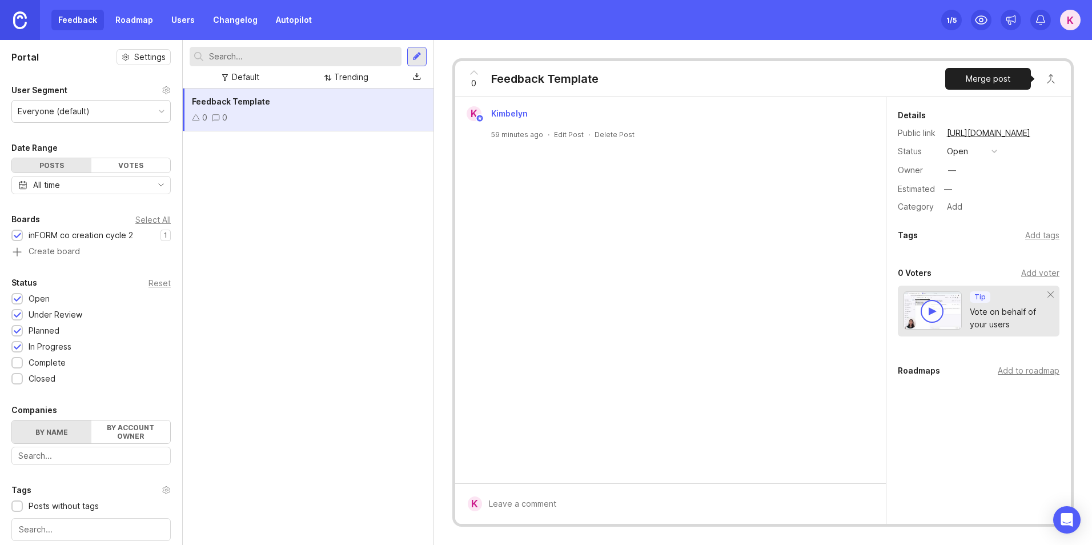
click at [1057, 81] on button "Close button" at bounding box center [1050, 78] width 23 height 23
click at [1070, 513] on icon "Open Intercom Messenger" at bounding box center [1066, 519] width 15 height 15
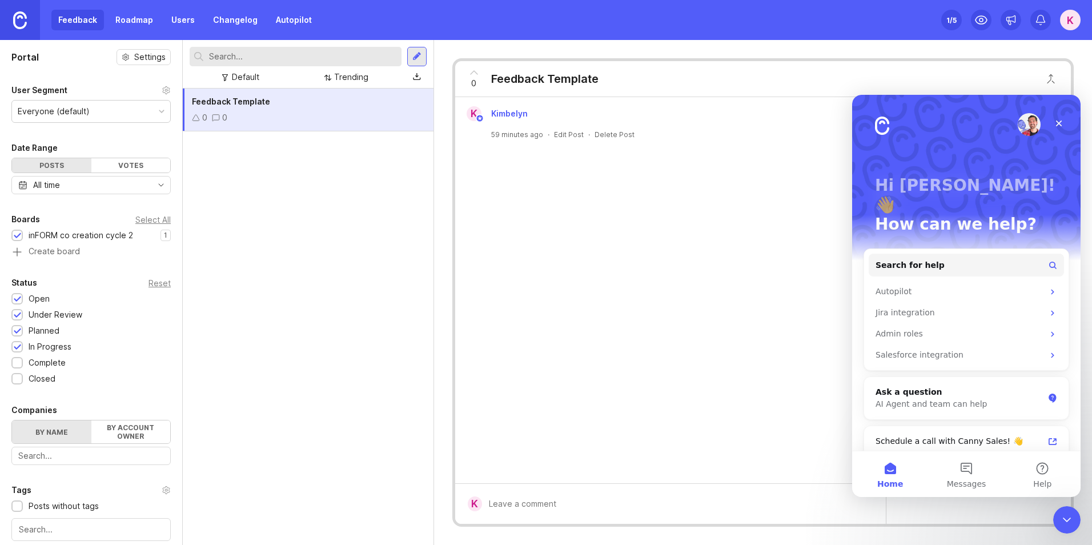
click at [1071, 513] on icon "Close Intercom Messenger" at bounding box center [1067, 520] width 14 height 14
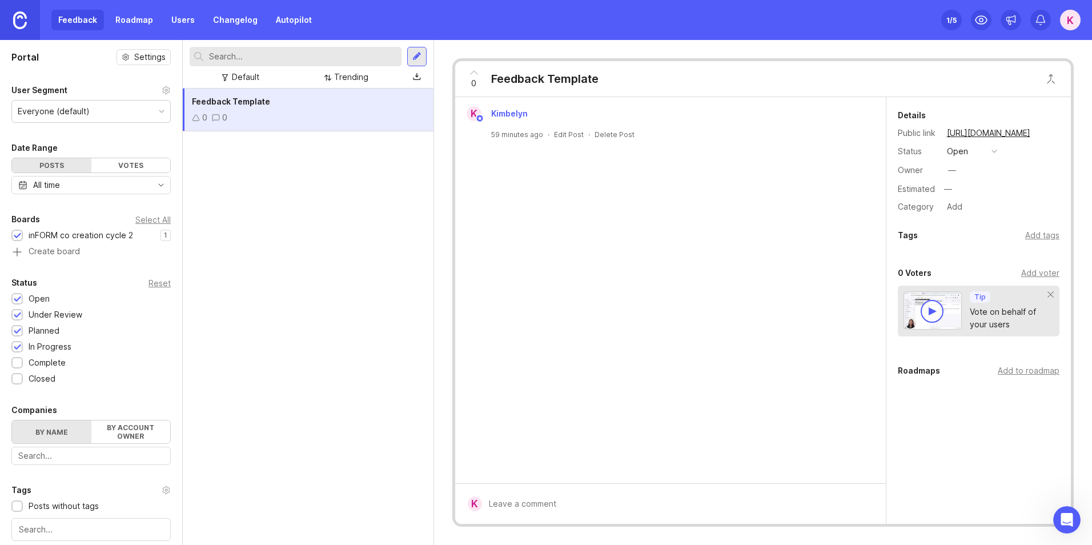
click at [698, 490] on form "K" at bounding box center [670, 503] width 431 height 41
click at [682, 500] on div "Public The post author and voters will get an email. Submit" at bounding box center [678, 490] width 393 height 49
click at [629, 124] on div "K Kimbelyn 59 minutes ago · Edit Post · Delete Post" at bounding box center [670, 122] width 421 height 33
click at [621, 140] on div "K Kimbelyn 59 minutes ago · Edit Post · Delete Post" at bounding box center [670, 122] width 431 height 51
click at [624, 135] on div "Delete Post" at bounding box center [614, 135] width 40 height 10
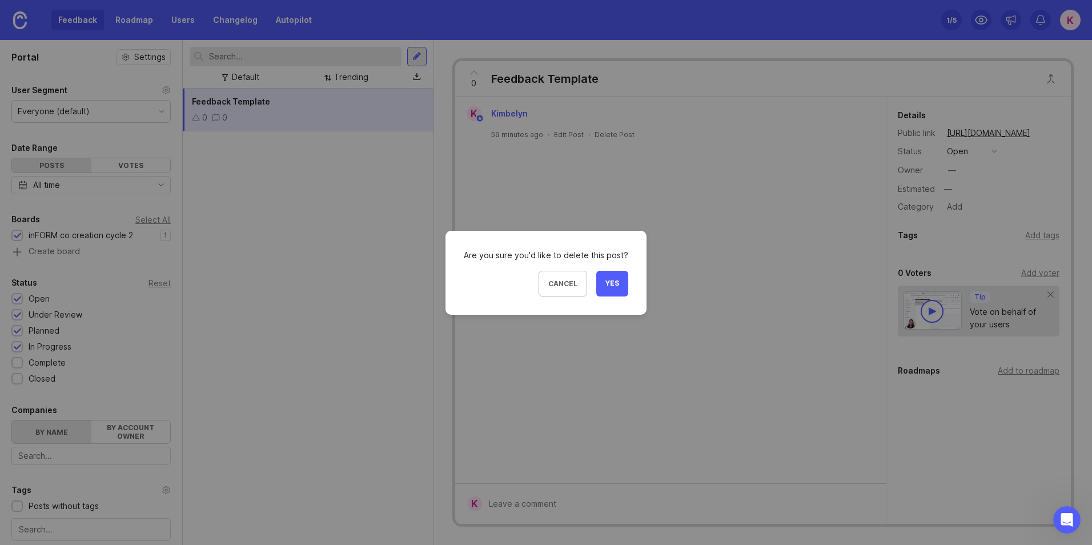
click at [623, 276] on button "Yes" at bounding box center [612, 284] width 32 height 26
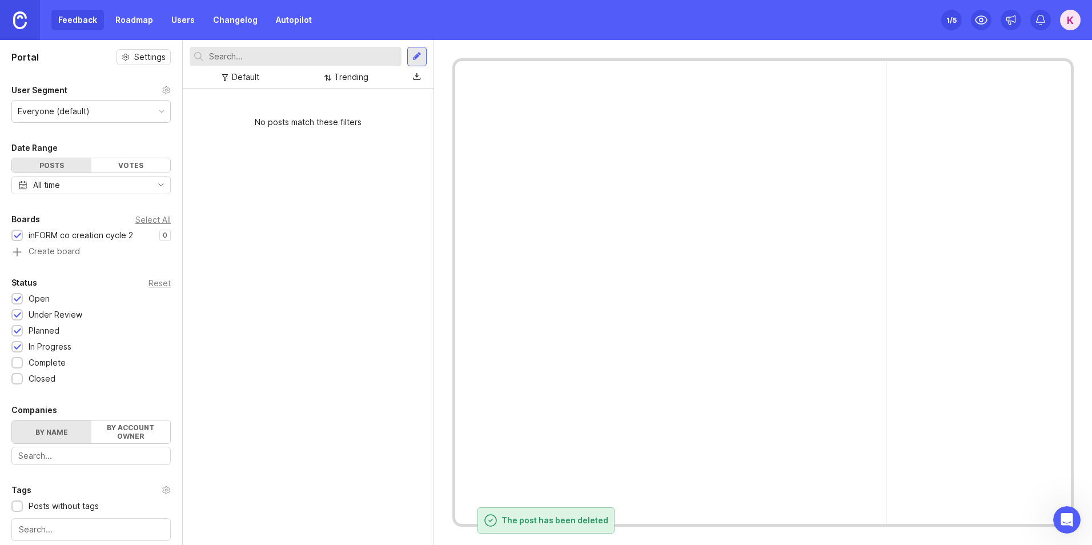
click at [420, 59] on div at bounding box center [416, 56] width 9 height 10
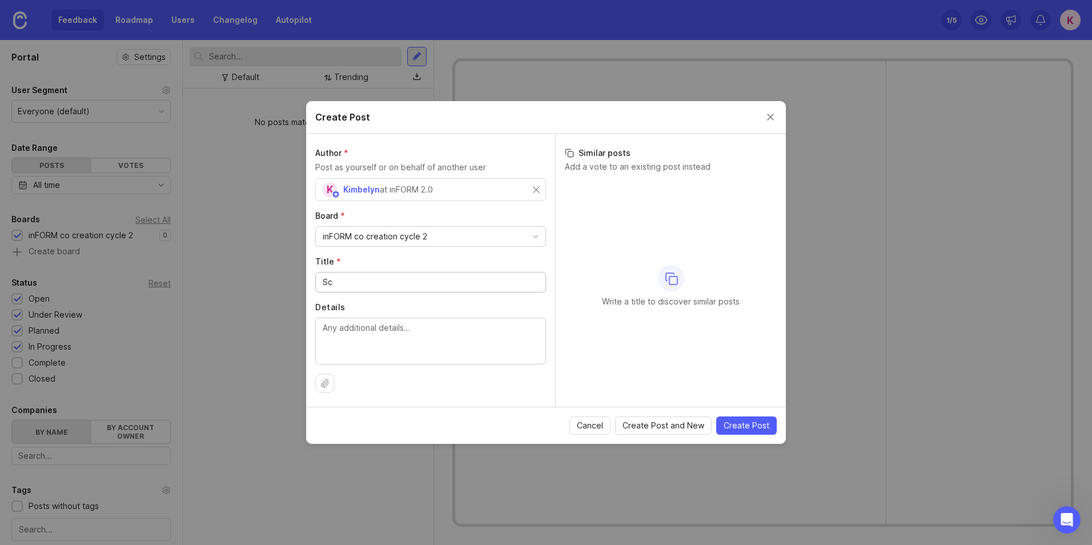
type input "S"
type input "F"
type input "Module - Screening"
click at [425, 339] on textarea "Details" at bounding box center [431, 340] width 216 height 38
click at [432, 340] on textarea "Details" at bounding box center [431, 340] width 216 height 38
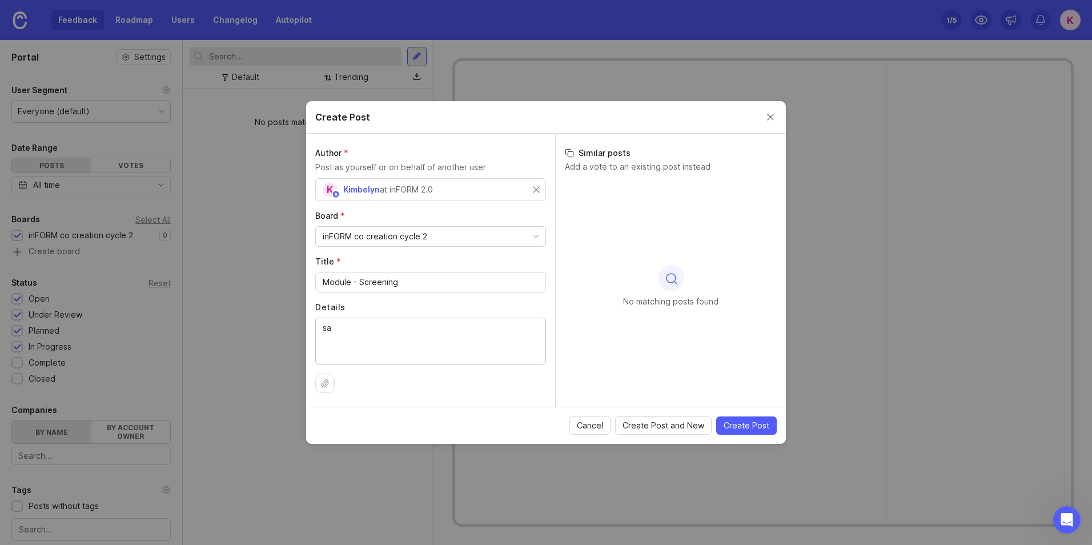
type textarea "s"
type textarea "Sample feedback template:"
drag, startPoint x: 375, startPoint y: 351, endPoint x: 275, endPoint y: 328, distance: 103.1
click at [275, 328] on div "Create Post Author * Post as yourself or on behalf of another user K Kimbelyn a…" at bounding box center [546, 272] width 1092 height 545
click at [420, 367] on textarea "Please provide your input as per the template below: 1. Describe the issue 2. W…" at bounding box center [431, 358] width 216 height 75
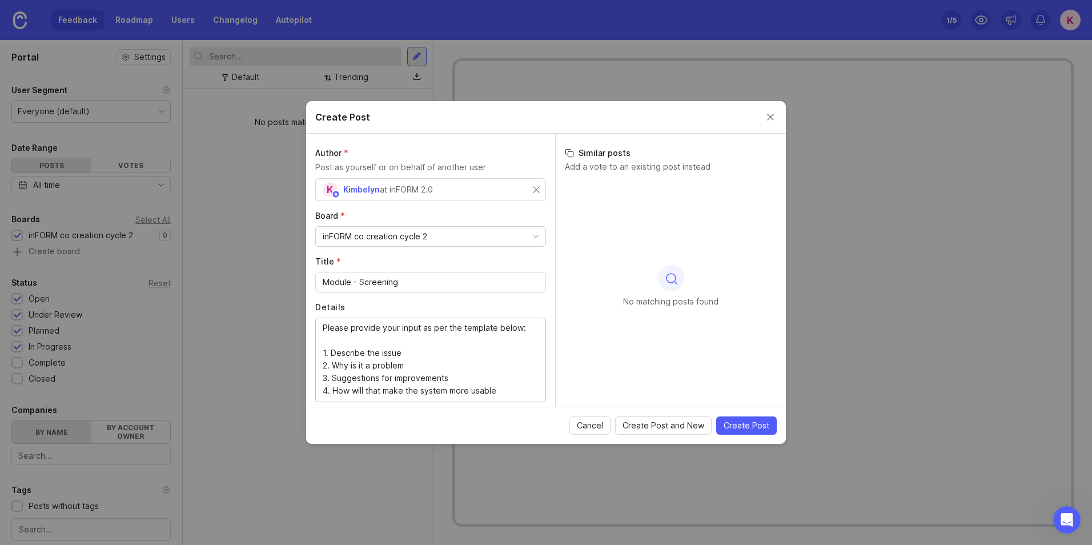
click at [510, 388] on textarea "Please provide your input as per the template below: 1. Describe the issue 2. W…" at bounding box center [431, 358] width 216 height 75
drag, startPoint x: 511, startPoint y: 390, endPoint x: 312, endPoint y: 333, distance: 207.1
click at [312, 333] on div "Author * Post as yourself or on behalf of another user K Kimbelyn at inFORM 2.0…" at bounding box center [430, 270] width 249 height 273
paste textarea "Describe the issue Why is it a problem Suggestions for improvements"
type textarea "Please provide your input as per the template below: Describe the issue Why is …"
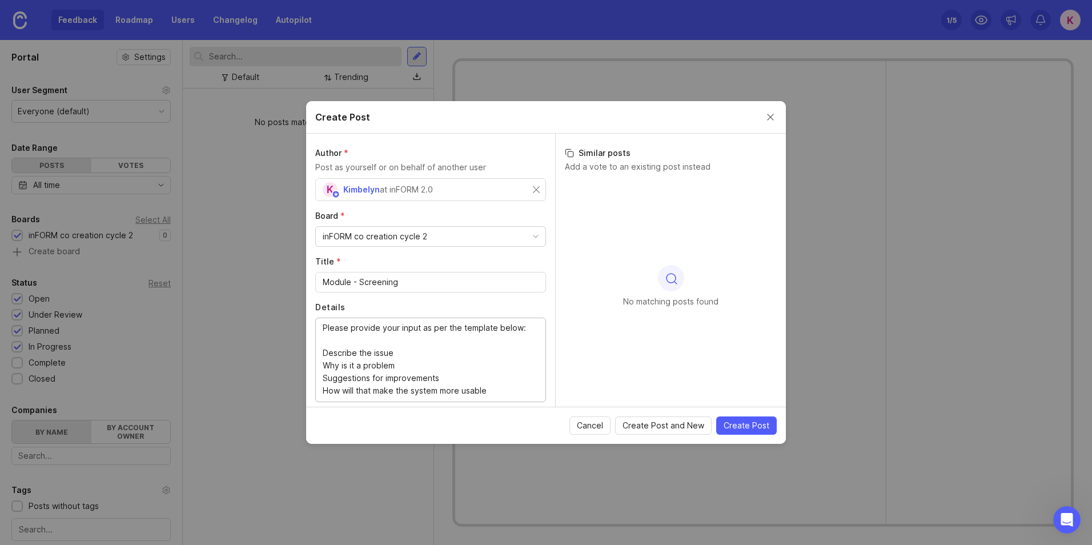
click at [749, 427] on span "Create Post" at bounding box center [746, 425] width 46 height 11
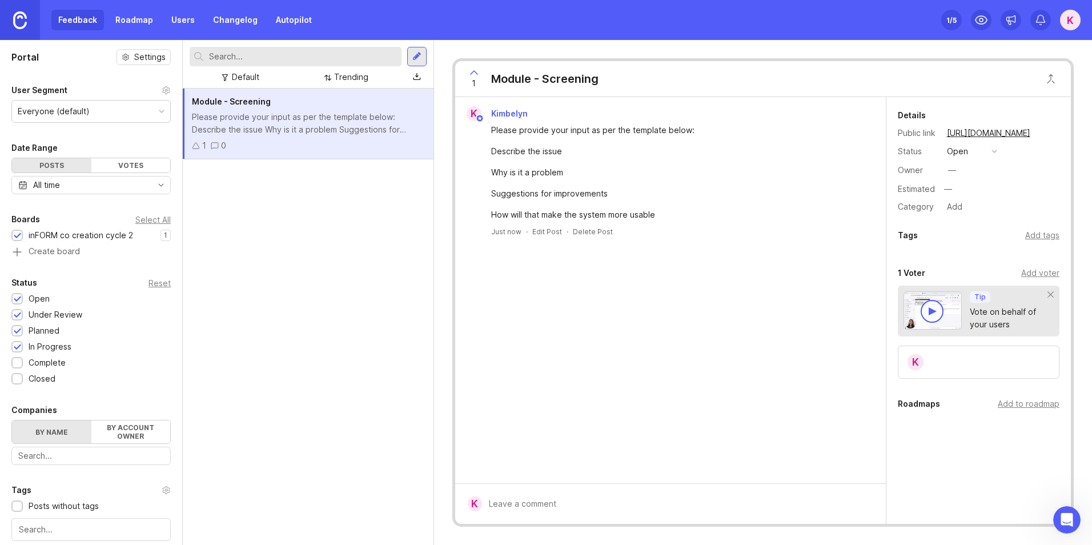
drag, startPoint x: 597, startPoint y: 151, endPoint x: 600, endPoint y: 159, distance: 8.0
click at [600, 159] on div "Please provide your input as per the template below: Describe the issue Why is …" at bounding box center [677, 172] width 372 height 97
drag, startPoint x: 676, startPoint y: 138, endPoint x: 629, endPoint y: 186, distance: 67.0
click at [638, 180] on div "Please provide your input as per the template below: Describe the issue Why is …" at bounding box center [677, 172] width 372 height 97
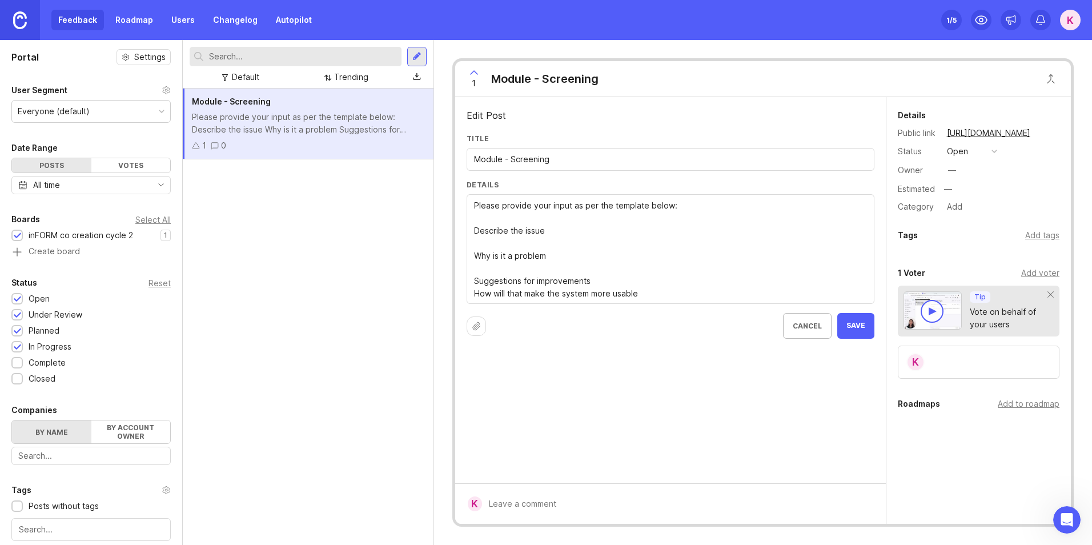
click at [531, 272] on textarea "Please provide your input as per the template below: Describe the issue Why is …" at bounding box center [670, 249] width 393 height 100
click at [505, 239] on textarea "Please provide your input as per the template below: Describe the issue Why is …" at bounding box center [670, 243] width 393 height 88
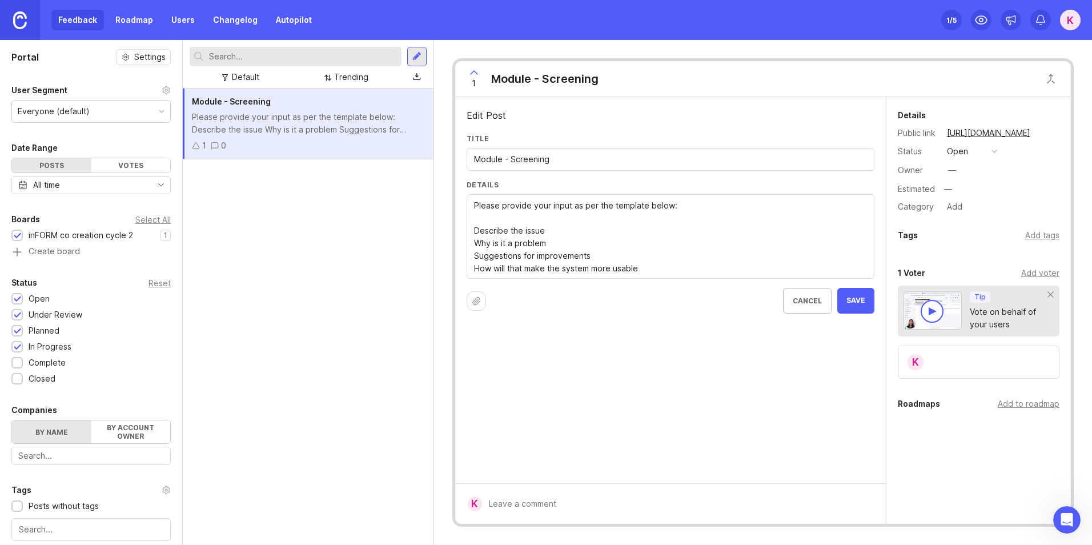
type textarea "Please provide your input as per the template below: Describe the issue Why is …"
click at [867, 299] on button "Save" at bounding box center [855, 301] width 37 height 26
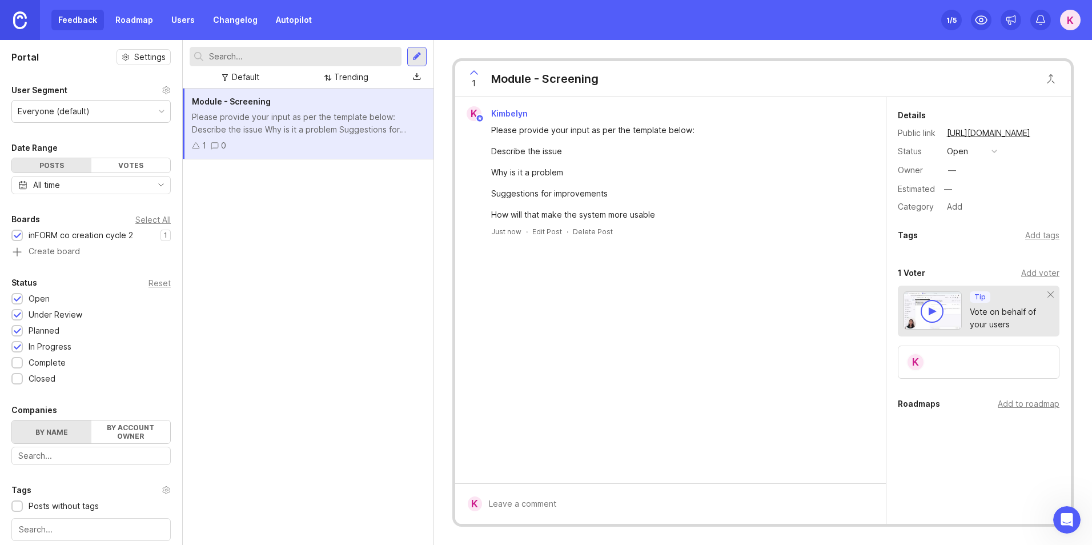
click at [471, 74] on icon at bounding box center [473, 72] width 7 height 3
click at [478, 79] on icon at bounding box center [474, 73] width 14 height 14
click at [1048, 234] on div "Add tags" at bounding box center [1042, 235] width 34 height 13
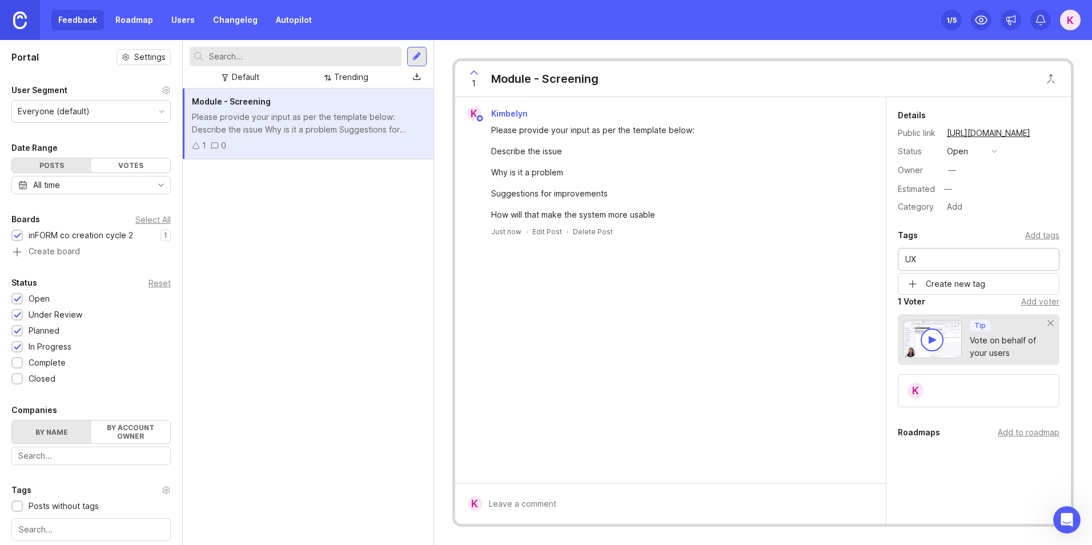
type input "UX"
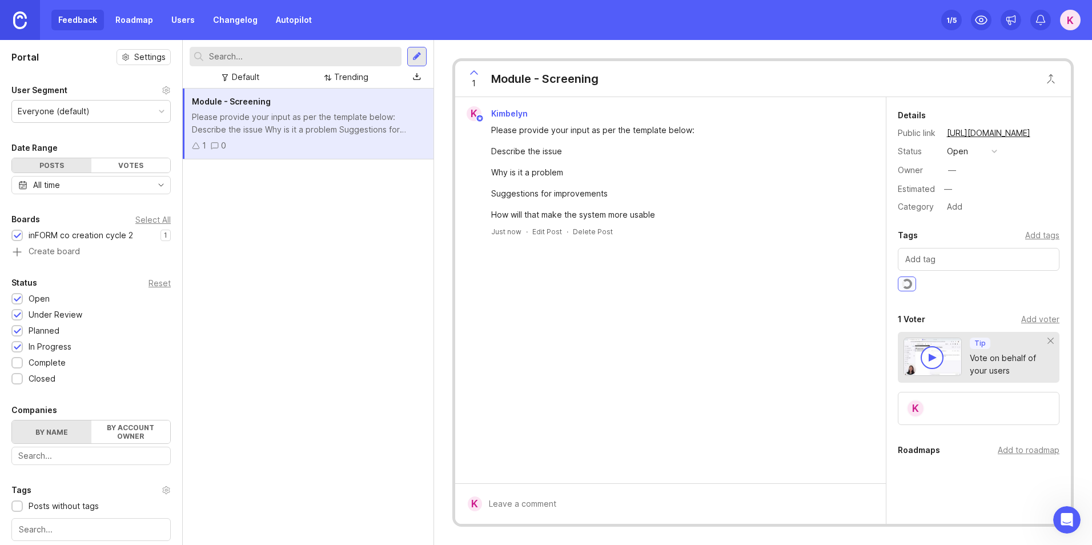
click at [968, 259] on input "text" at bounding box center [978, 259] width 147 height 13
type input "Functional"
click at [872, 292] on div "K Kimbelyn Please provide your input as per the template below: Describe the is…" at bounding box center [670, 290] width 431 height 386
click at [572, 193] on div "Suggestions for improvements" at bounding box center [677, 193] width 372 height 13
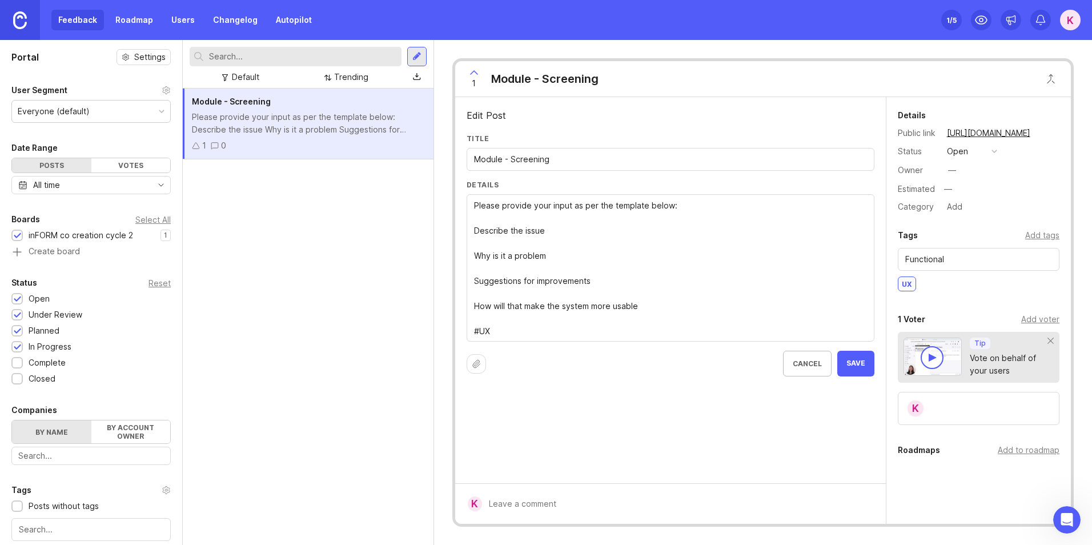
click at [492, 216] on textarea "Please provide your input as per the template below: Describe the issue Why is …" at bounding box center [670, 268] width 393 height 138
drag, startPoint x: 673, startPoint y: 207, endPoint x: 345, endPoint y: 206, distance: 327.2
click at [345, 206] on div "Portal Settings User Segment Everyone (default) Date Range Posts Votes All time…" at bounding box center [546, 292] width 1092 height 505
type textarea "Instructions Describe the issue Why is it a problem Suggestions for improvement…"
click at [848, 371] on button "Save" at bounding box center [855, 364] width 37 height 26
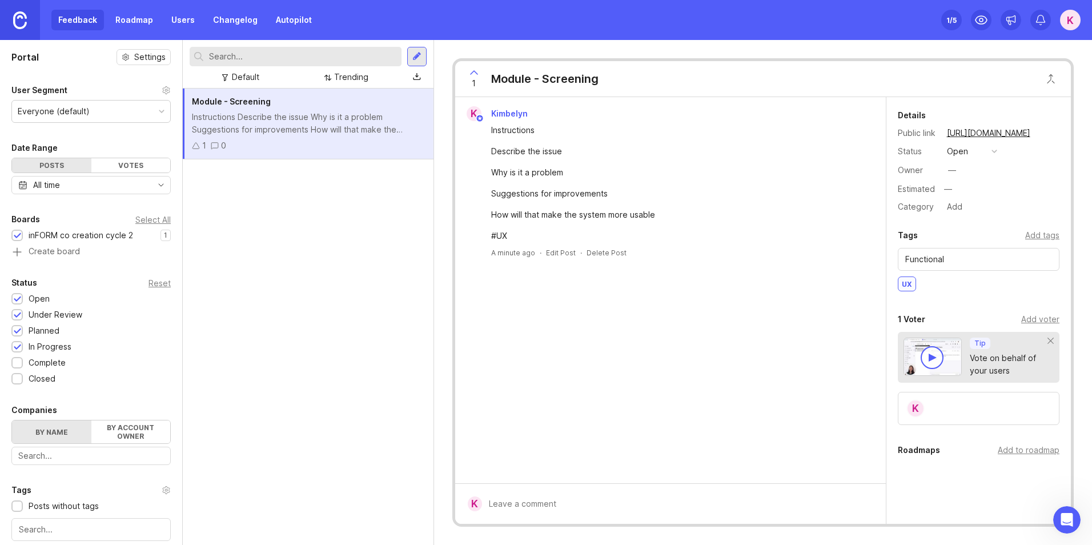
click at [500, 231] on div "#UX" at bounding box center [677, 236] width 372 height 13
click at [234, 77] on div "Default" at bounding box center [245, 77] width 27 height 13
click at [150, 115] on div "Everyone (default)" at bounding box center [91, 111] width 158 height 22
click at [201, 197] on div "Module - Screening Instructions Describe the issue Why is it a problem Suggesti…" at bounding box center [308, 317] width 251 height 456
click at [115, 186] on div "All time" at bounding box center [90, 185] width 159 height 18
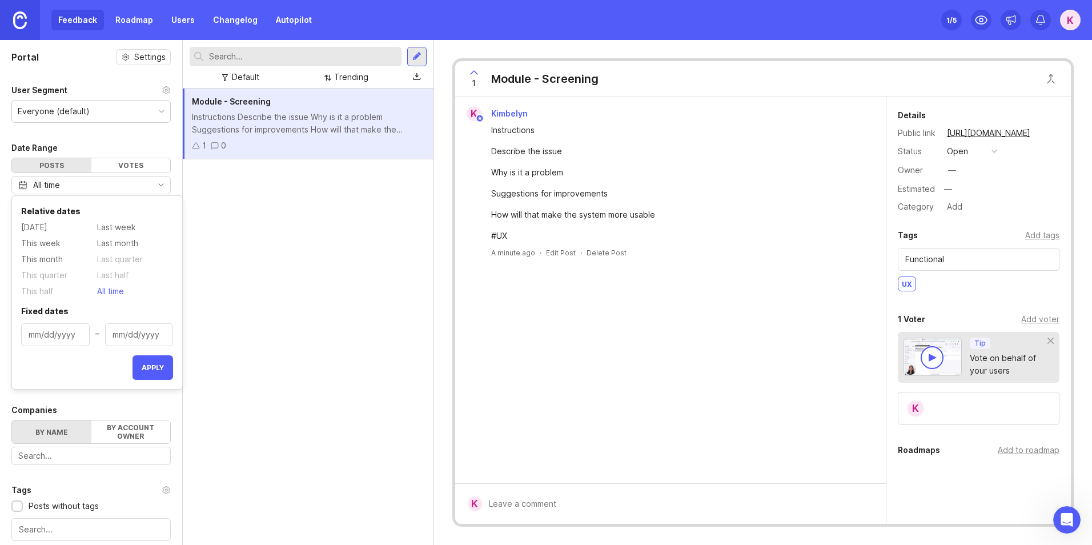
click at [357, 297] on div "Module - Screening Instructions Describe the issue Why is it a problem Suggesti…" at bounding box center [308, 317] width 251 height 456
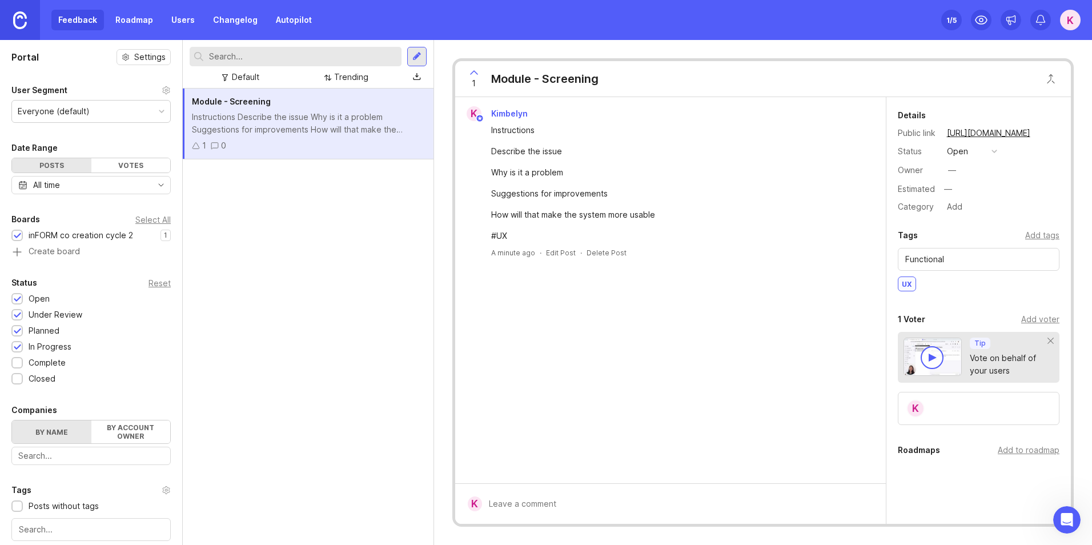
click at [366, 82] on div "Trending" at bounding box center [351, 77] width 34 height 13
click at [247, 81] on div "Default" at bounding box center [245, 77] width 27 height 13
click at [344, 383] on div "Module - Screening Instructions Describe the issue Why is it a problem Suggesti…" at bounding box center [308, 317] width 251 height 456
